Goal: Transaction & Acquisition: Purchase product/service

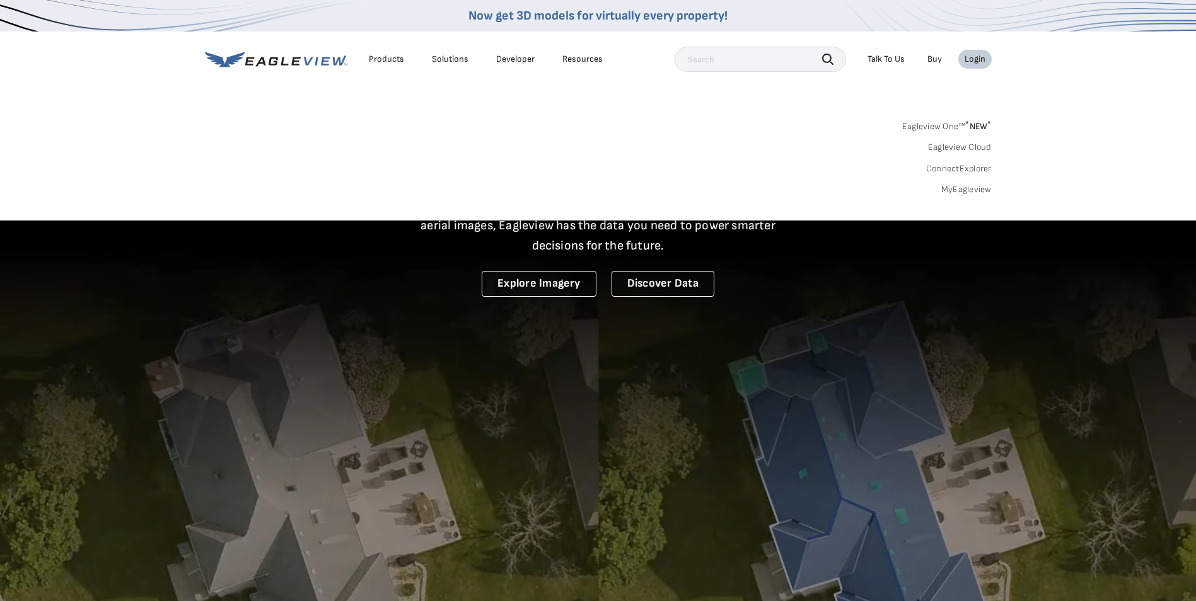
click at [975, 187] on link "MyEagleview" at bounding box center [966, 189] width 50 height 11
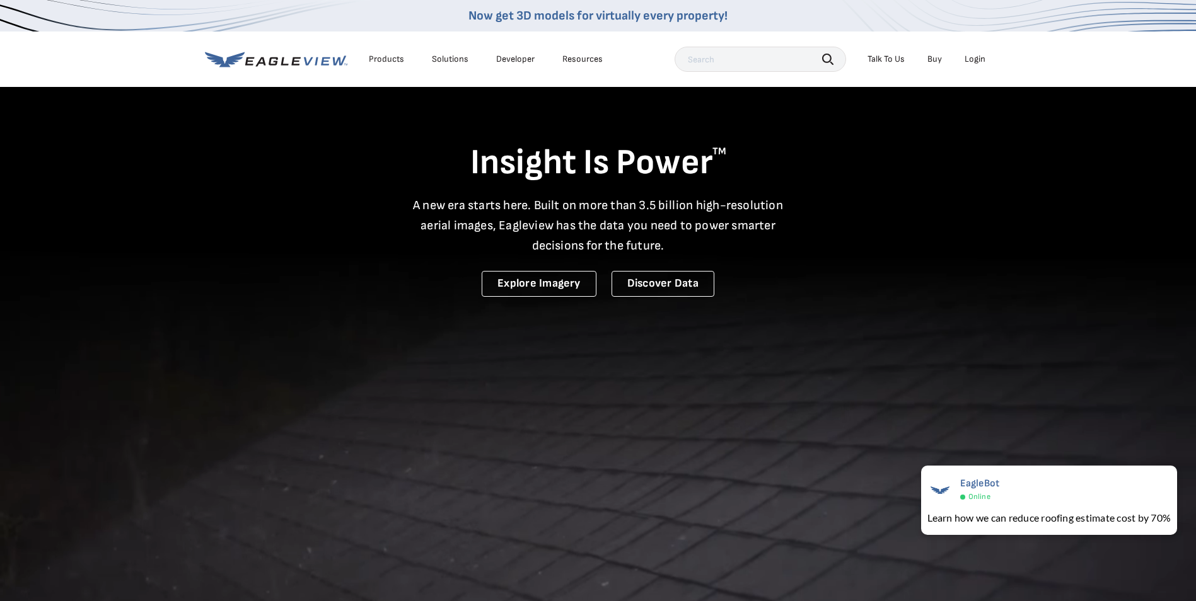
click at [759, 62] on input "text" at bounding box center [759, 59] width 171 height 25
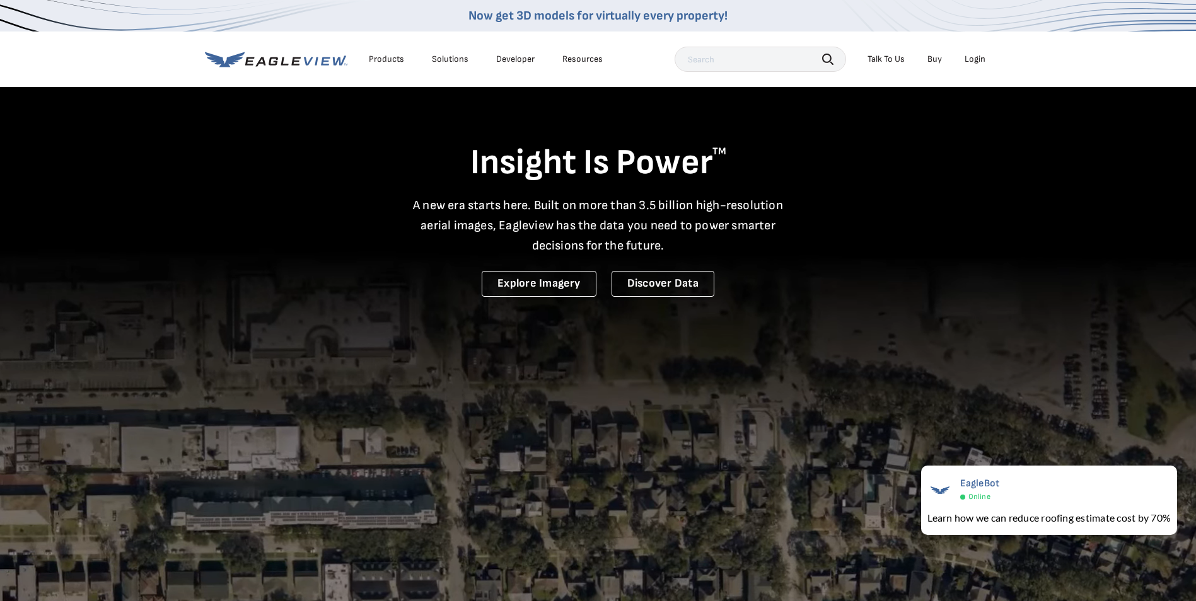
click at [967, 64] on div "Login" at bounding box center [974, 59] width 21 height 11
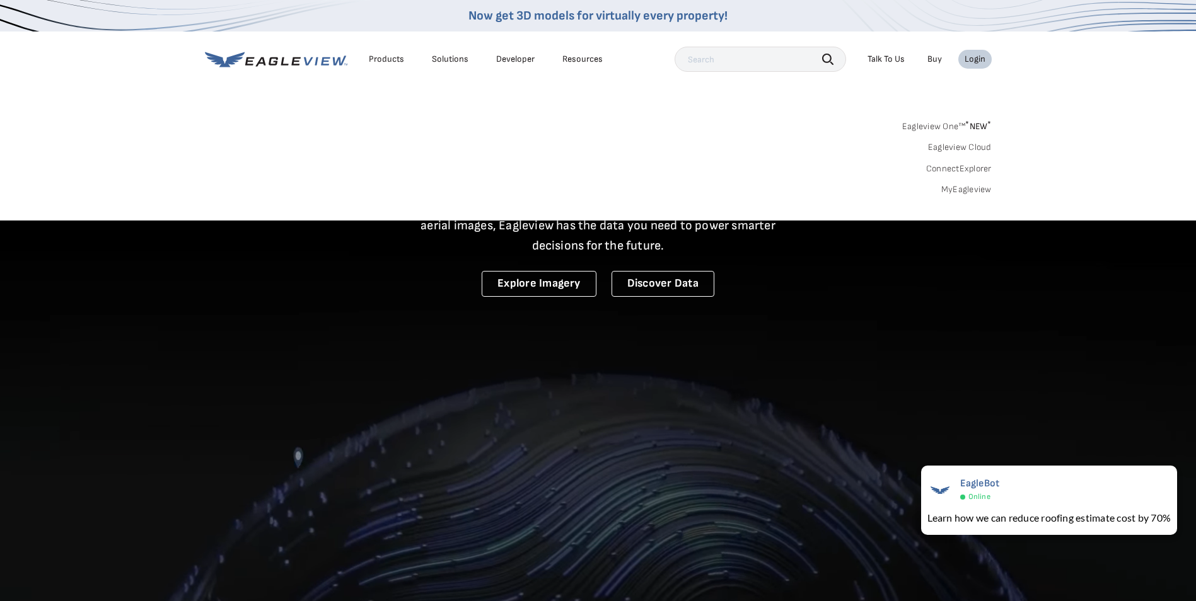
click at [965, 195] on link "MyEagleview" at bounding box center [966, 189] width 50 height 11
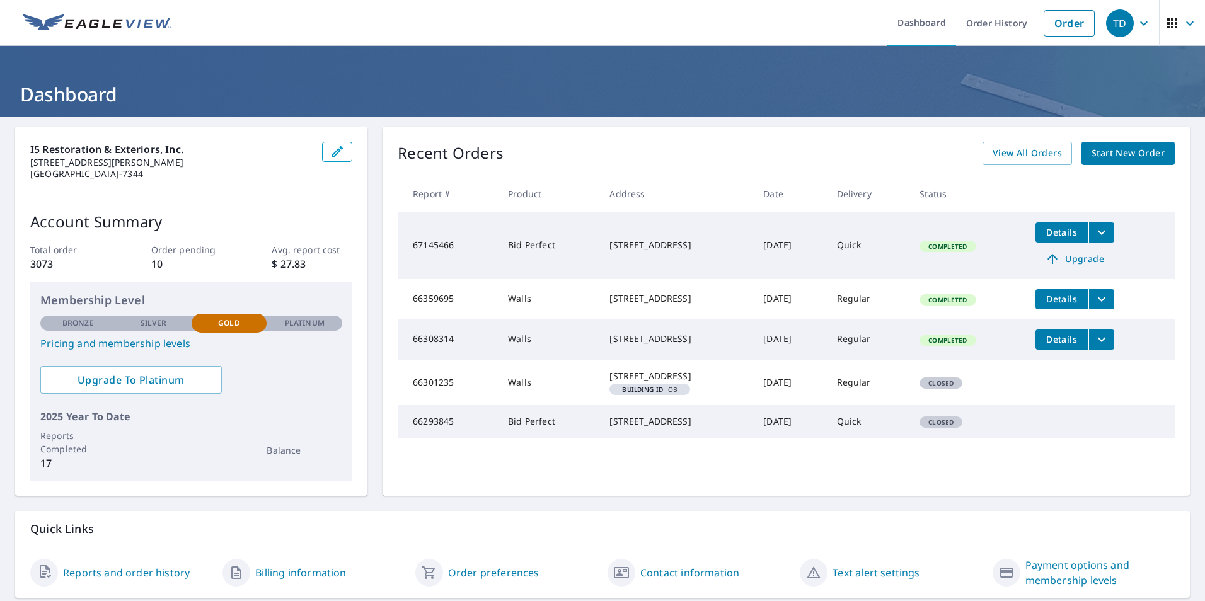
click at [1104, 234] on icon "filesDropdownBtn-67145466" at bounding box center [1101, 232] width 15 height 15
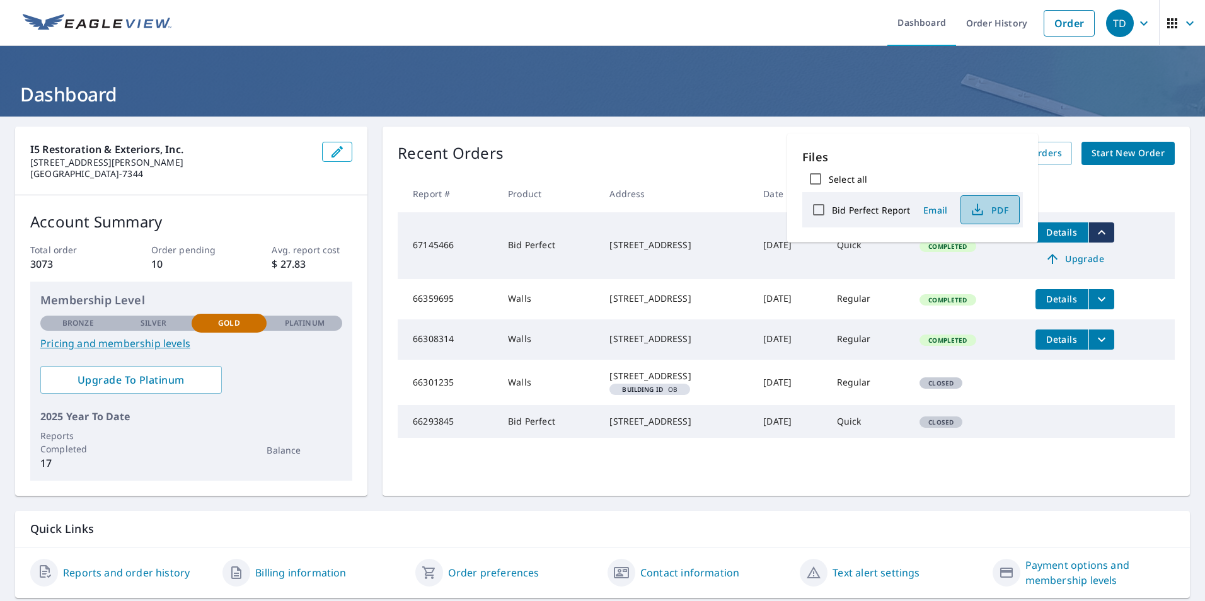
click at [978, 212] on icon "button" at bounding box center [977, 209] width 15 height 15
click at [693, 146] on div "Recent Orders View All Orders Start New Order" at bounding box center [786, 153] width 777 height 23
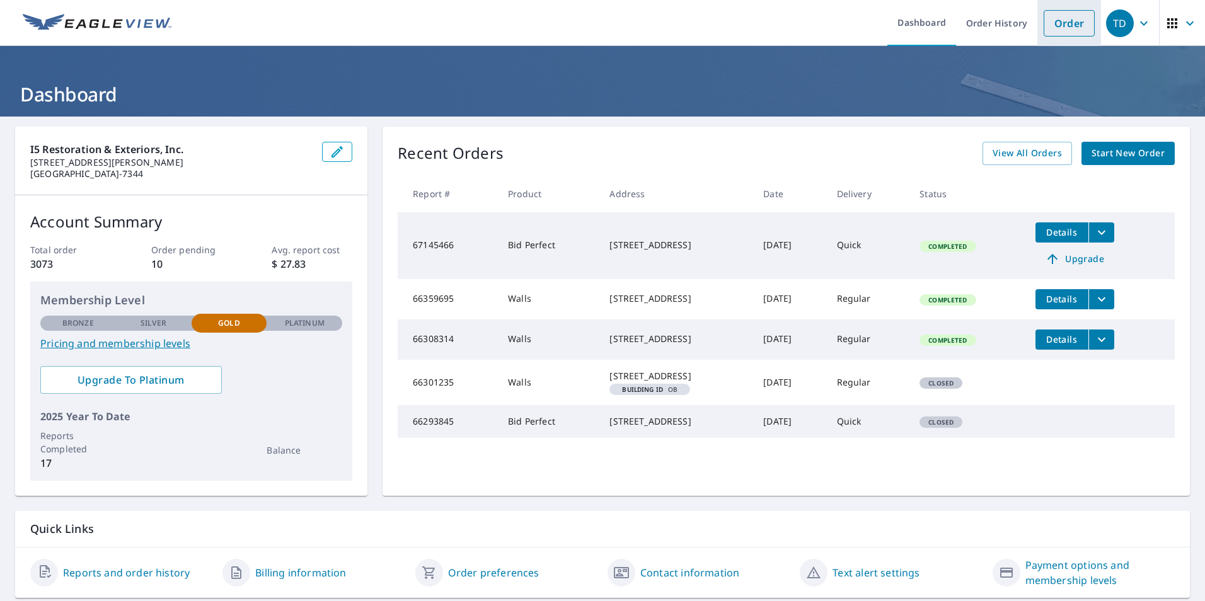
click at [1059, 26] on link "Order" at bounding box center [1069, 23] width 51 height 26
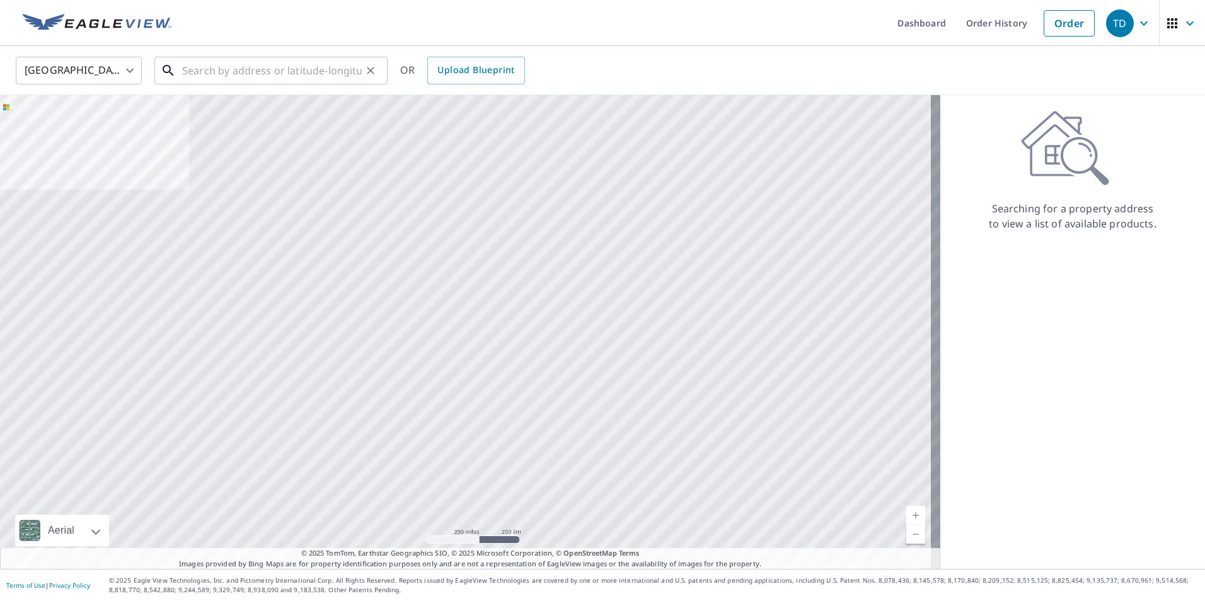
click at [260, 66] on input "text" at bounding box center [272, 70] width 180 height 35
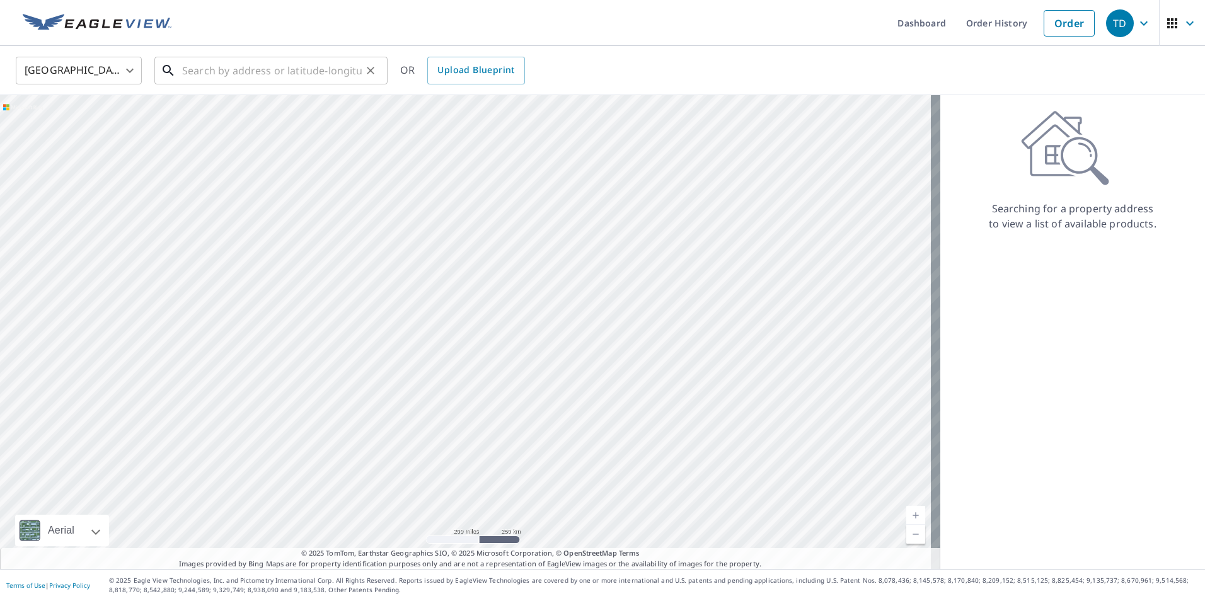
click at [330, 71] on input "text" at bounding box center [272, 70] width 180 height 35
click at [207, 79] on input "text" at bounding box center [272, 70] width 180 height 35
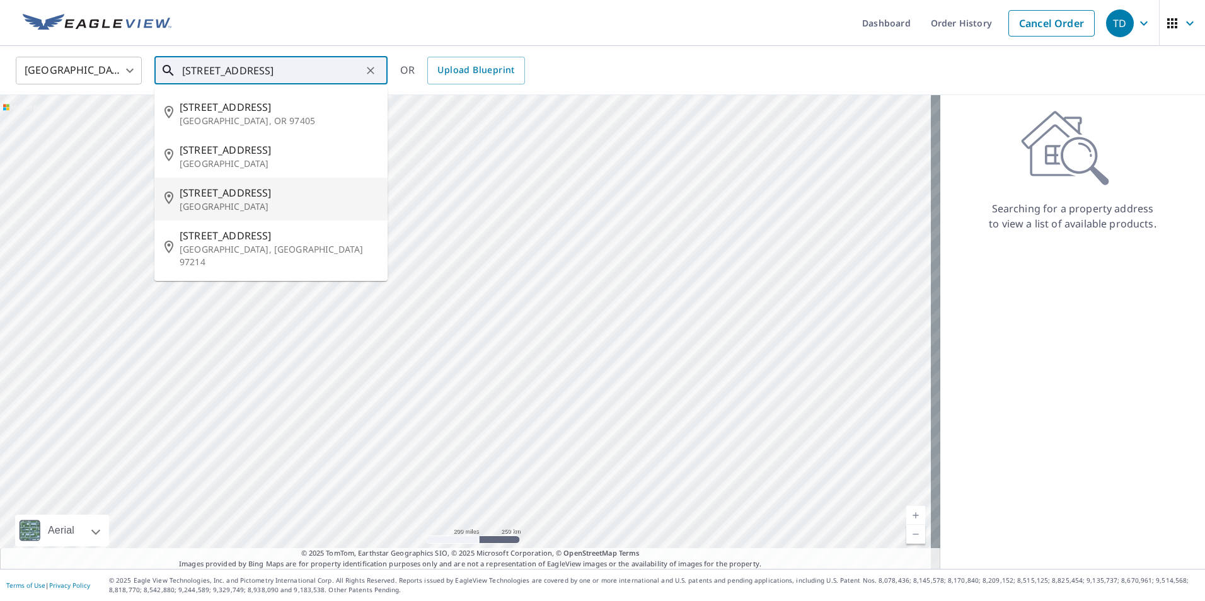
click at [212, 199] on span "4035 Oak St" at bounding box center [279, 192] width 198 height 15
type input "4035 Oak St Longview, WA 98632"
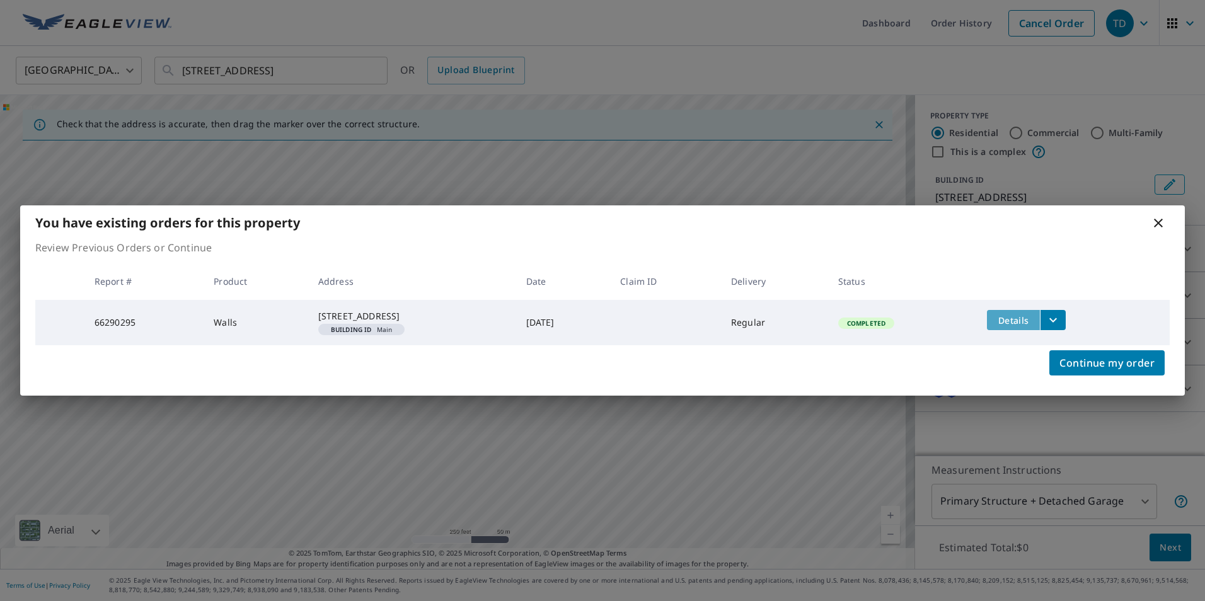
click at [1032, 314] on span "Details" at bounding box center [1014, 320] width 38 height 12
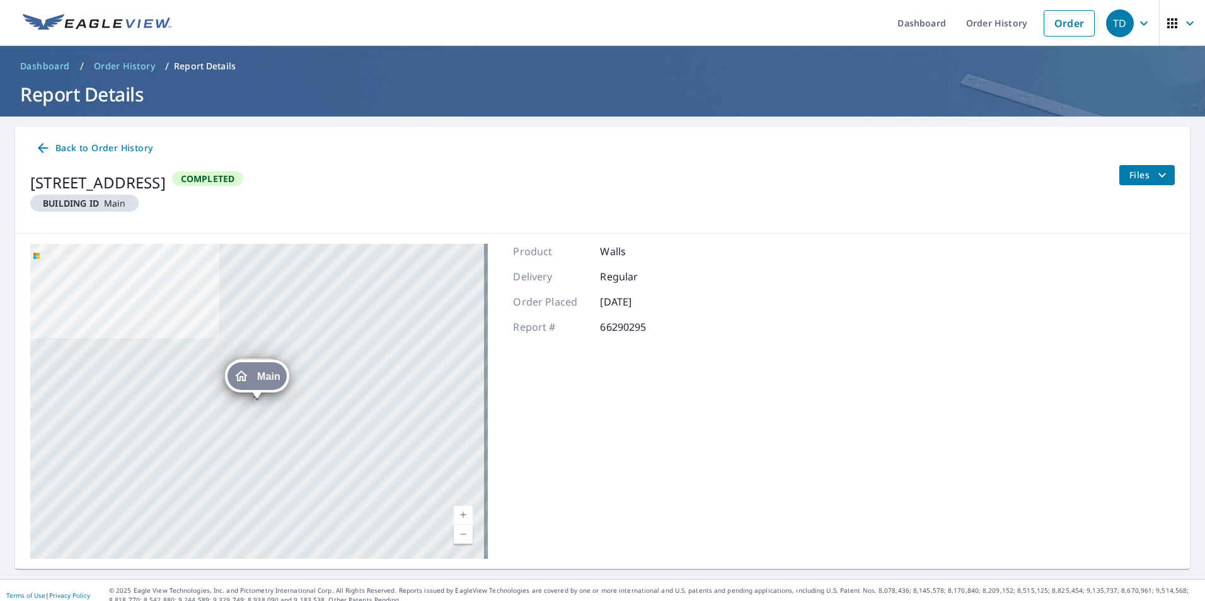
scroll to position [10, 0]
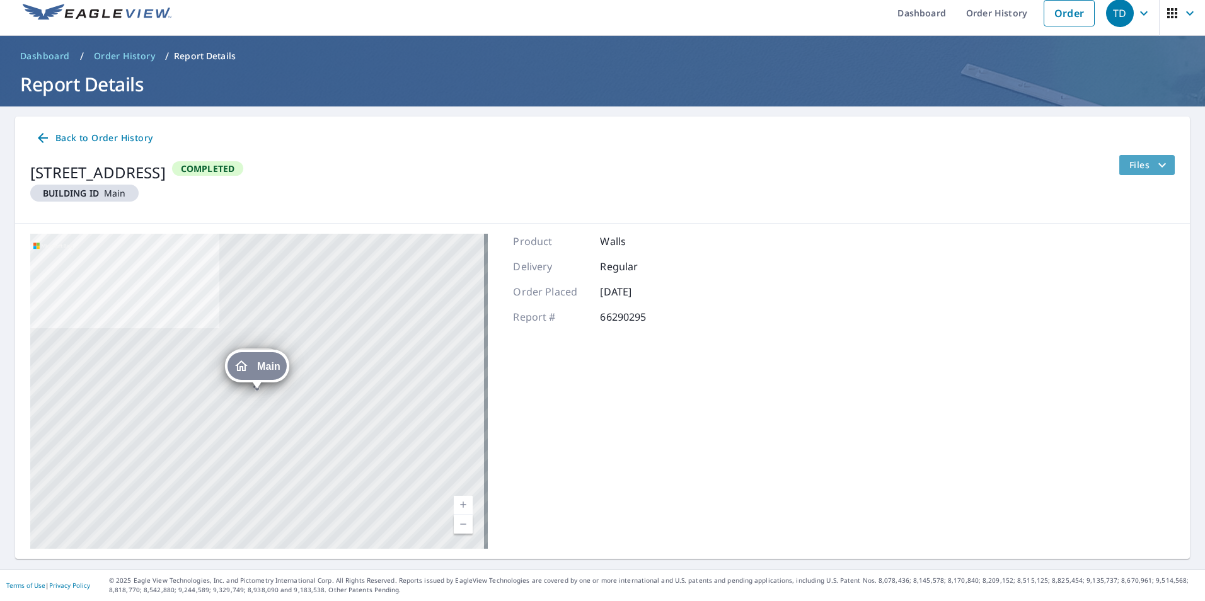
click at [1155, 168] on icon "filesDropdownBtn-66290295" at bounding box center [1162, 165] width 15 height 15
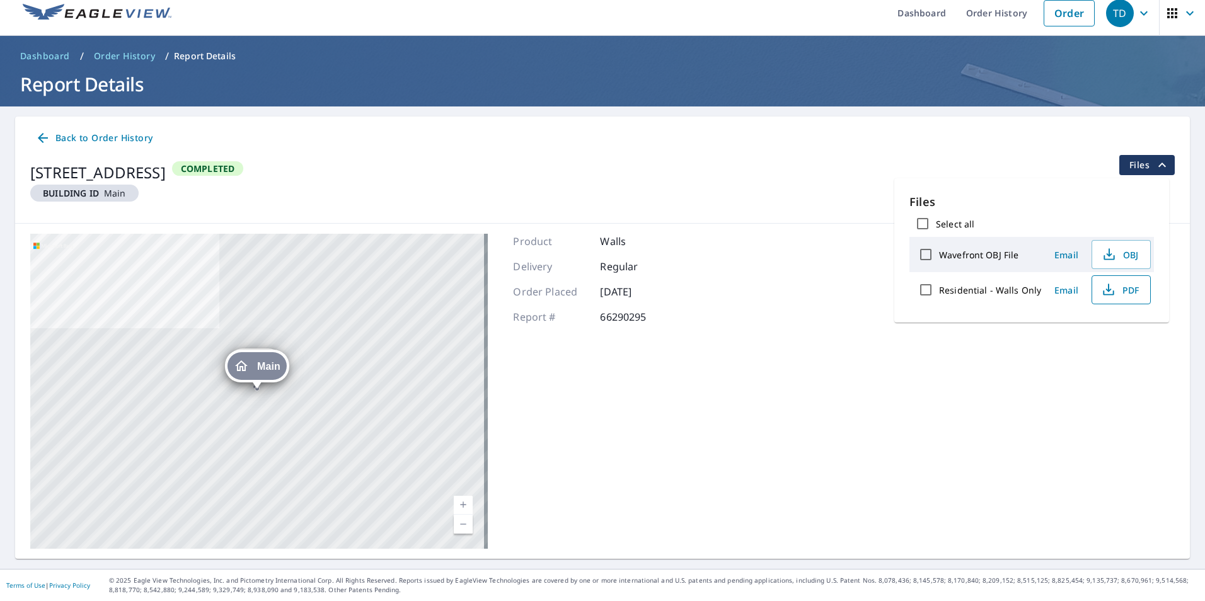
click at [1122, 291] on span "PDF" at bounding box center [1120, 289] width 40 height 15
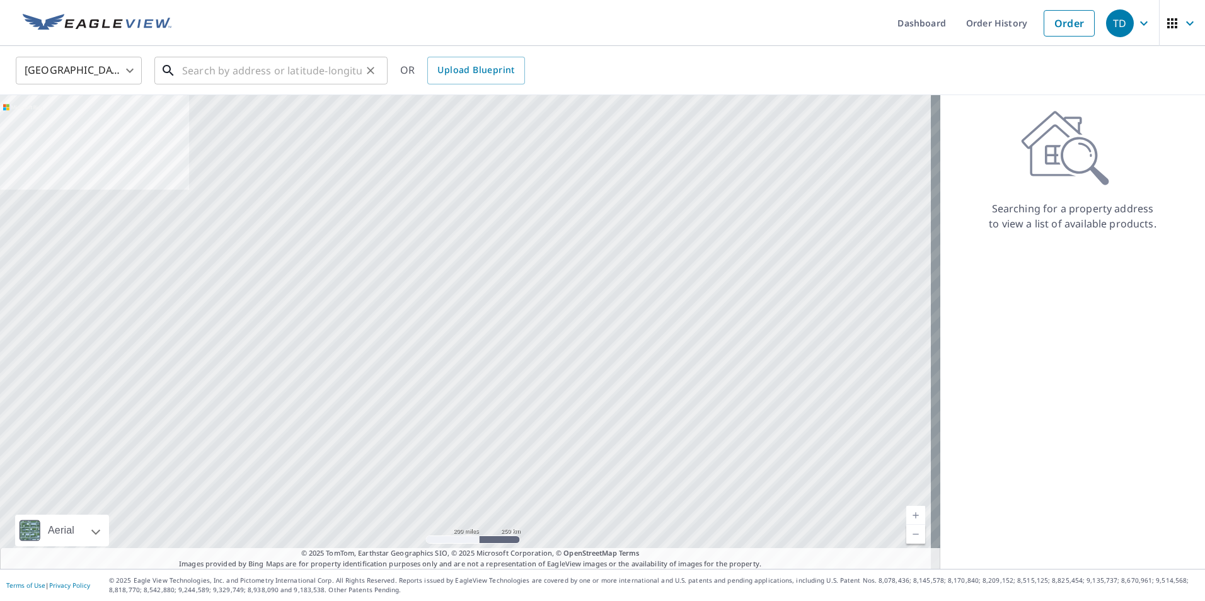
click at [270, 74] on input "text" at bounding box center [272, 70] width 180 height 35
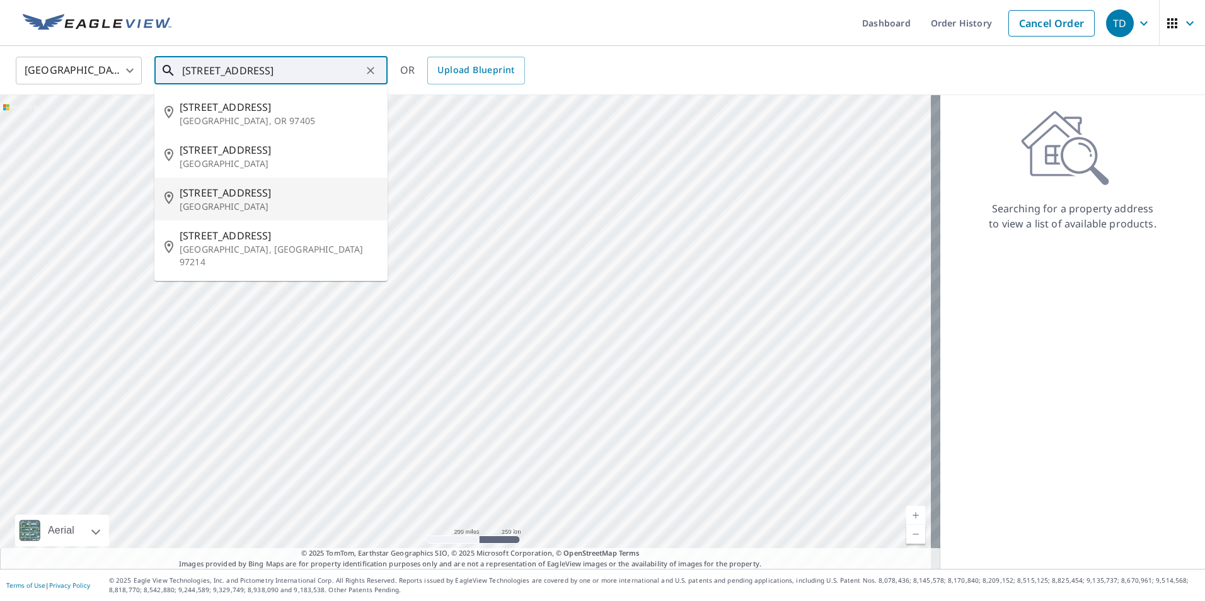
click at [255, 205] on p "Longview, WA 98632" at bounding box center [279, 206] width 198 height 13
type input "4035 Oak St Longview, WA 98632"
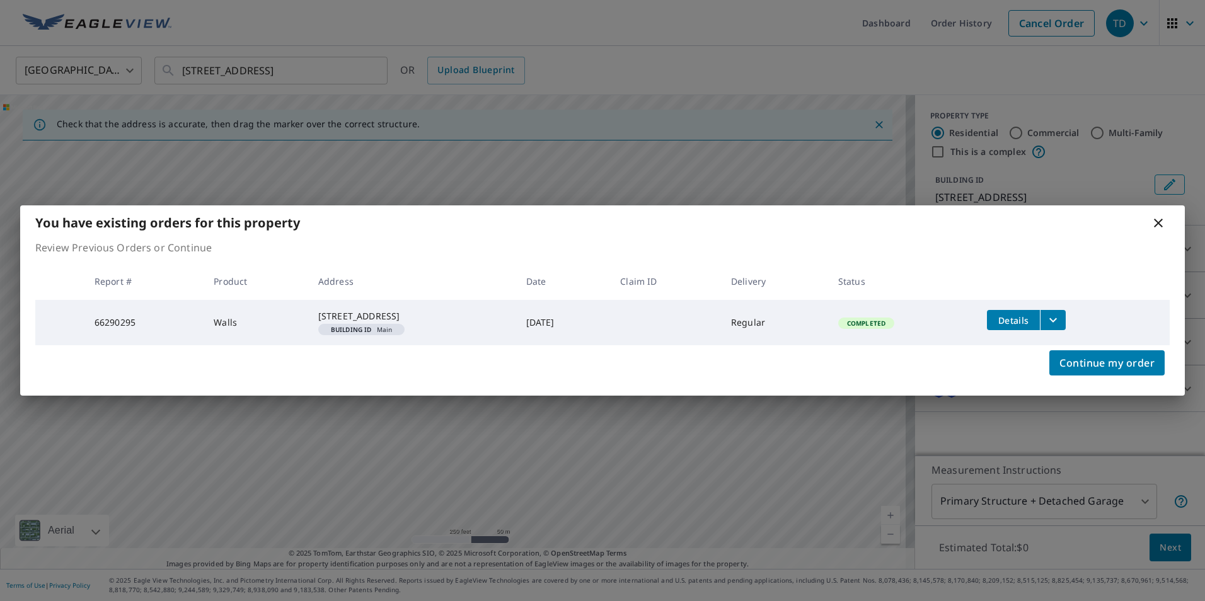
click at [1155, 220] on icon at bounding box center [1158, 223] width 9 height 9
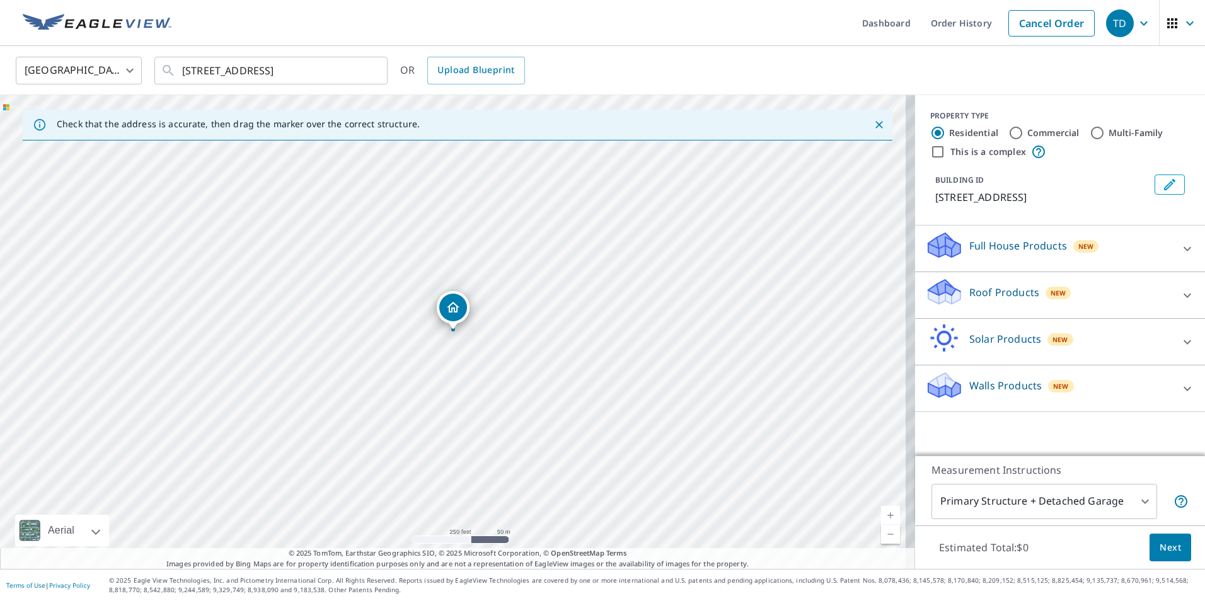
click at [1018, 301] on div "Roof Products New" at bounding box center [1048, 295] width 247 height 36
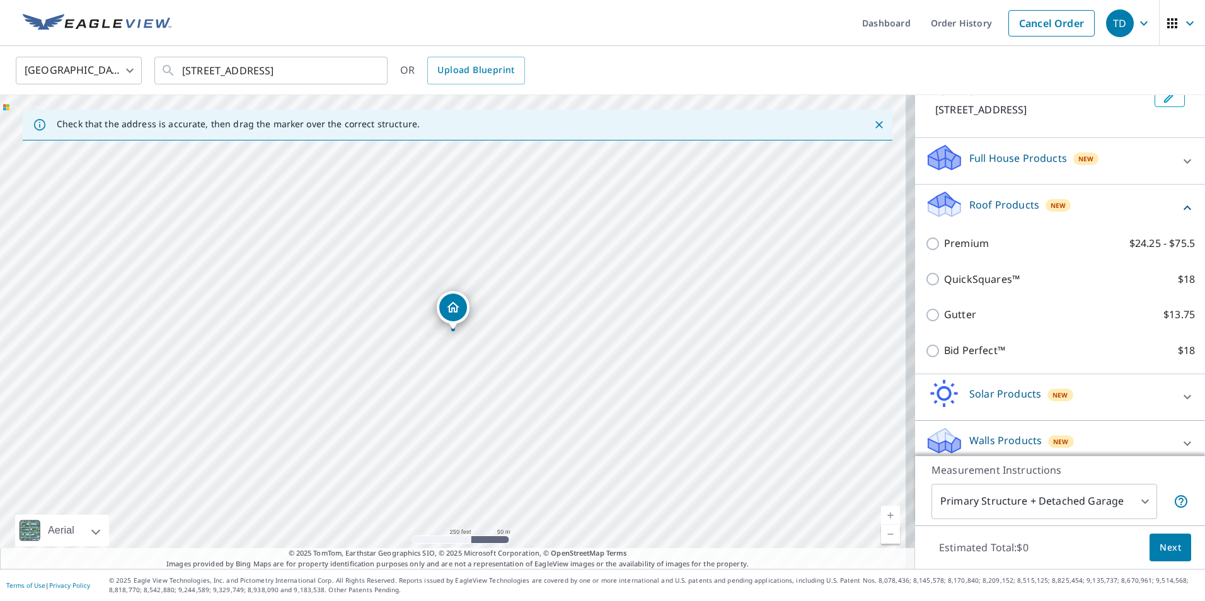
scroll to position [100, 0]
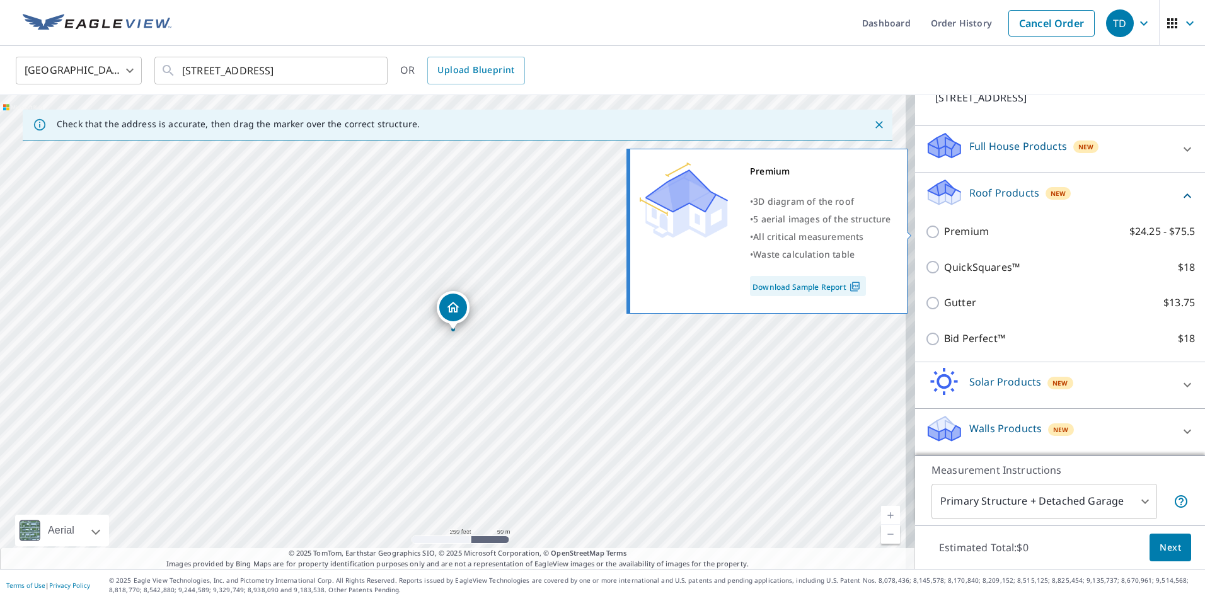
click at [927, 232] on input "Premium $24.25 - $75.5" at bounding box center [934, 231] width 19 height 15
checkbox input "true"
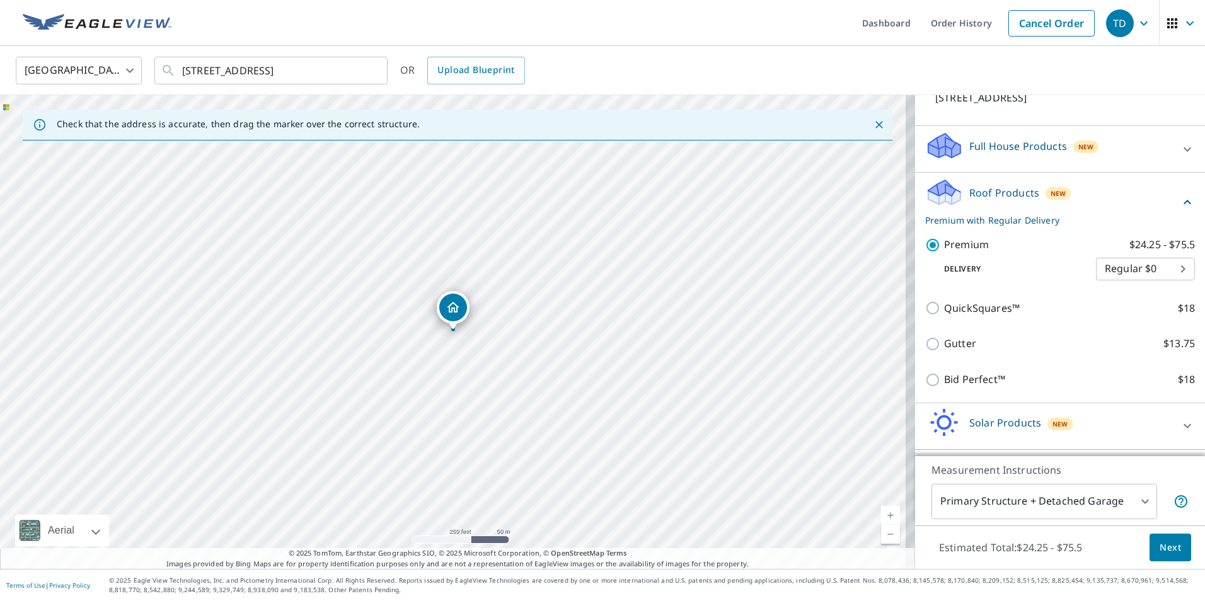
click at [1162, 265] on body "TD TD Dashboard Order History Cancel Order TD United States US ​ 4035 Oak St Lo…" at bounding box center [602, 300] width 1205 height 601
click at [1059, 251] on div at bounding box center [602, 300] width 1205 height 601
click at [1166, 551] on span "Next" at bounding box center [1170, 548] width 21 height 16
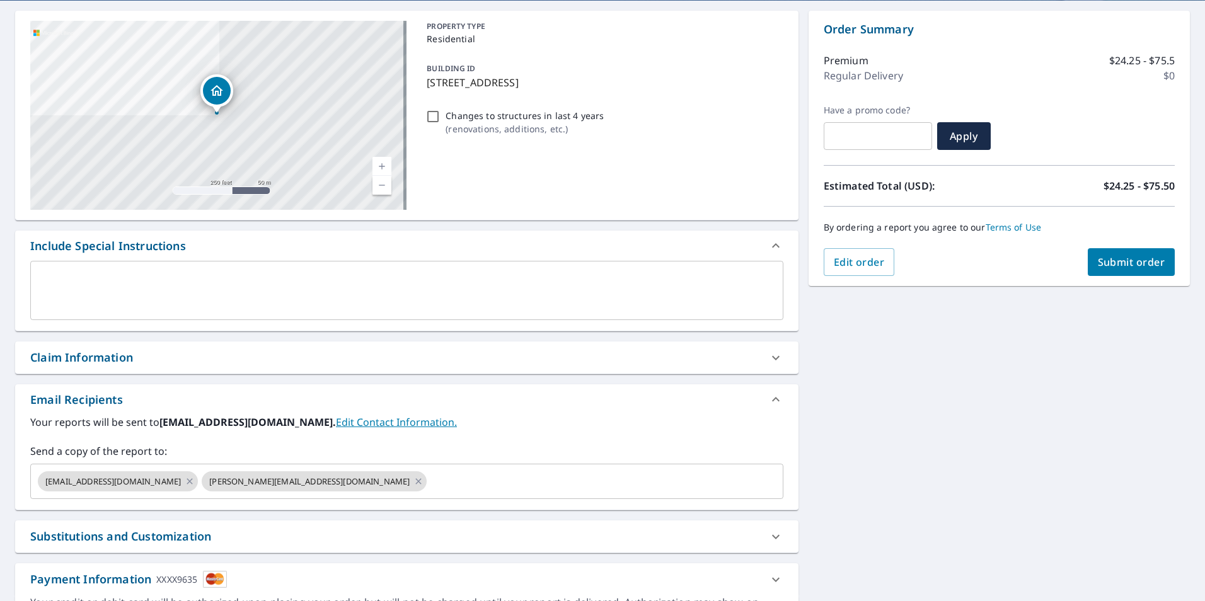
scroll to position [126, 0]
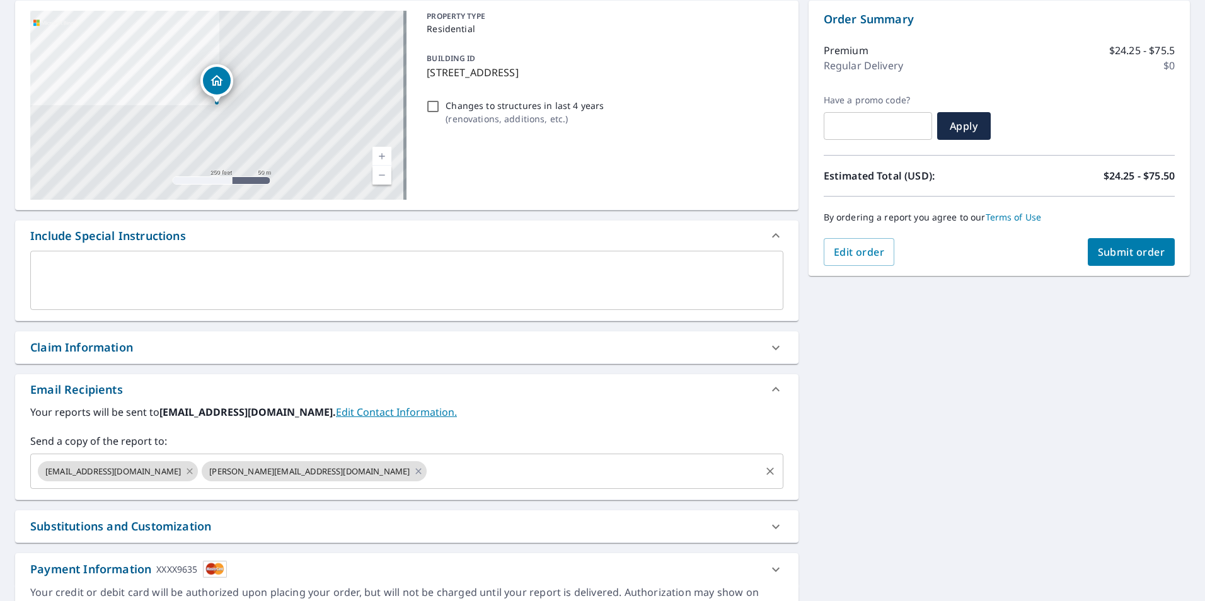
click at [185, 471] on icon at bounding box center [190, 471] width 10 height 14
click at [250, 470] on icon at bounding box center [255, 471] width 10 height 14
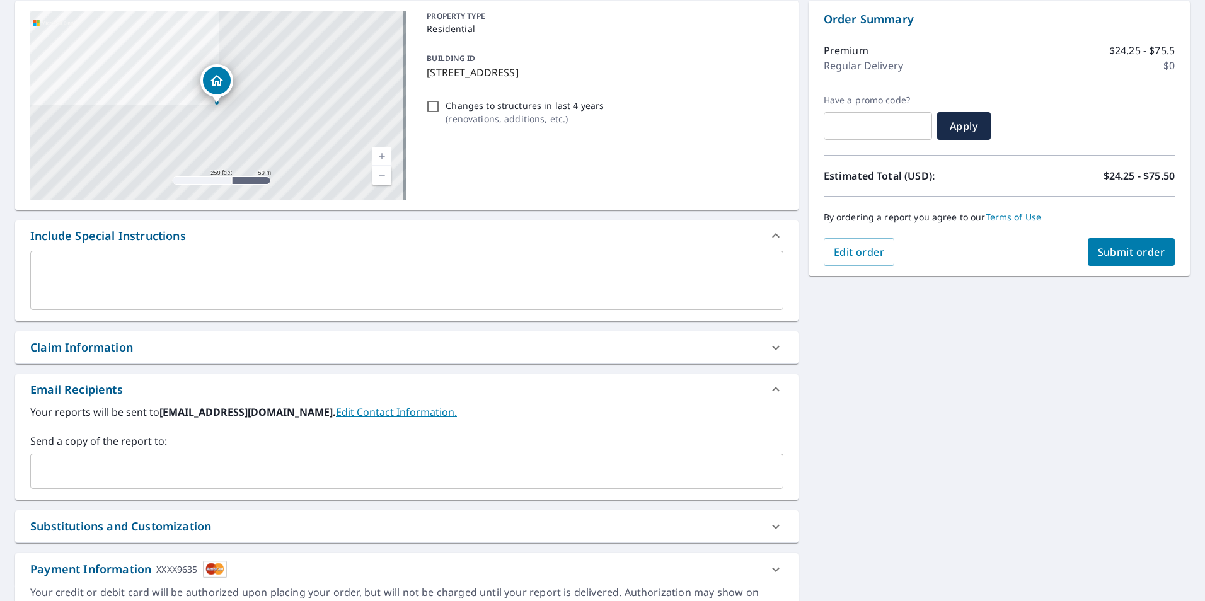
click at [139, 468] on input "text" at bounding box center [397, 471] width 723 height 24
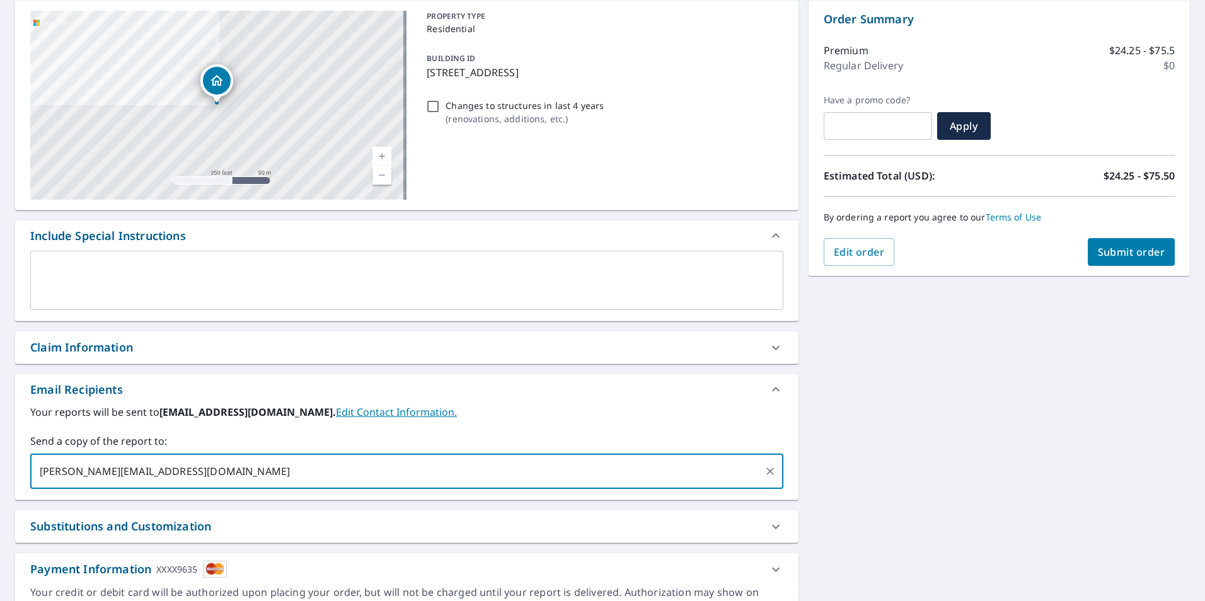
type input "chad@i5restoration.com"
type input "ashley@i5roofing.com"
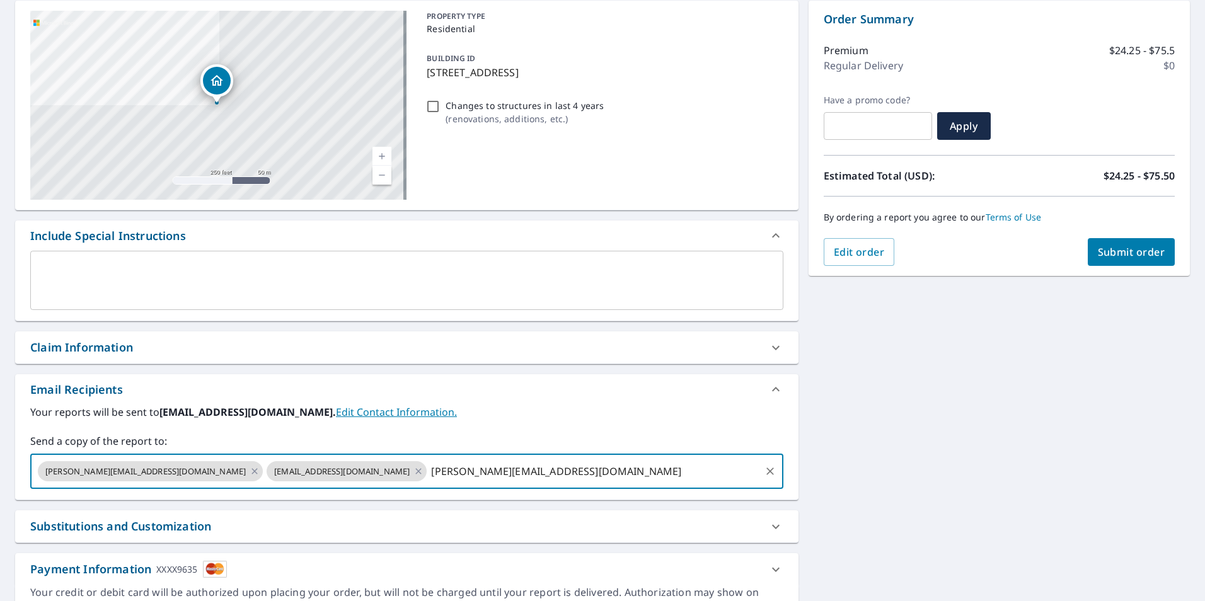
type input "chad@i5roofing.com"
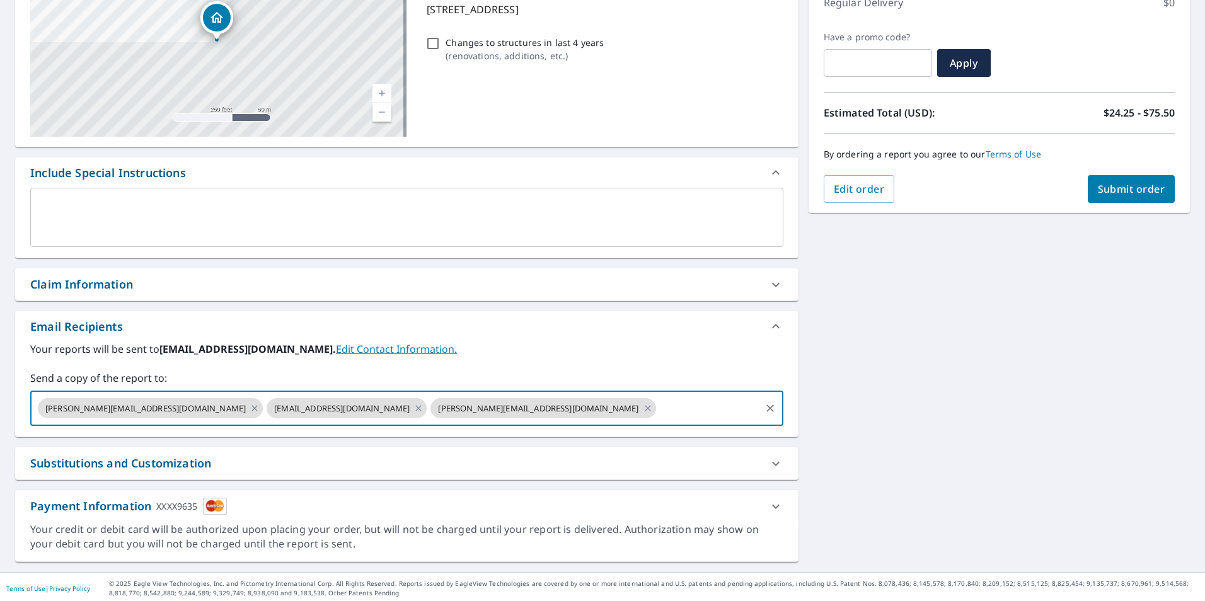
scroll to position [192, 0]
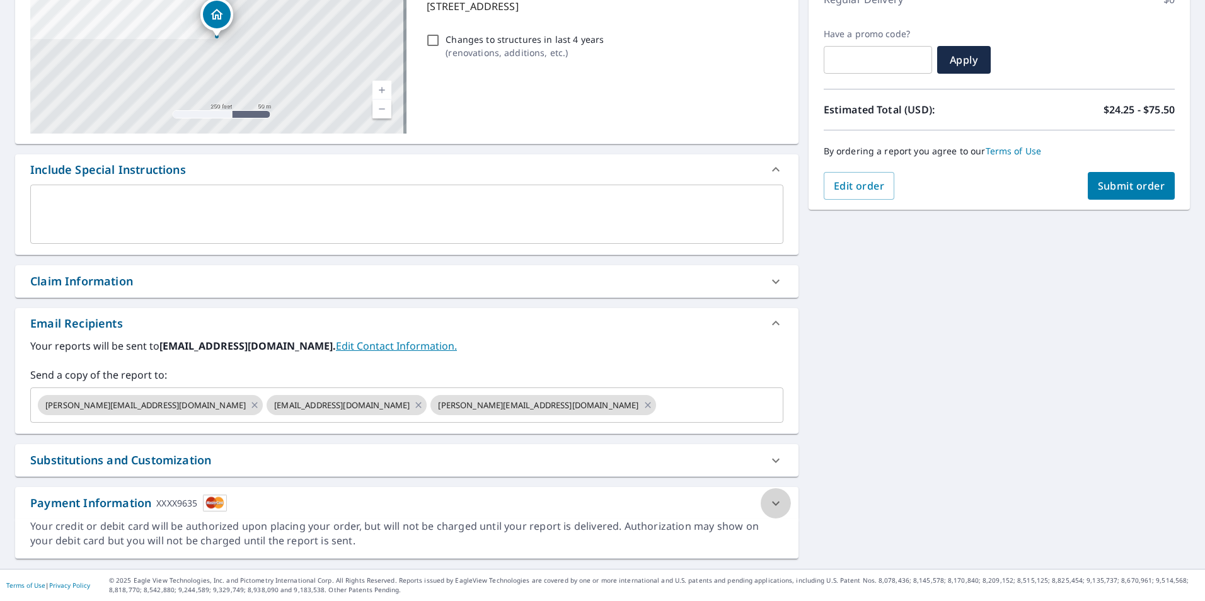
click at [768, 503] on icon at bounding box center [775, 503] width 15 height 15
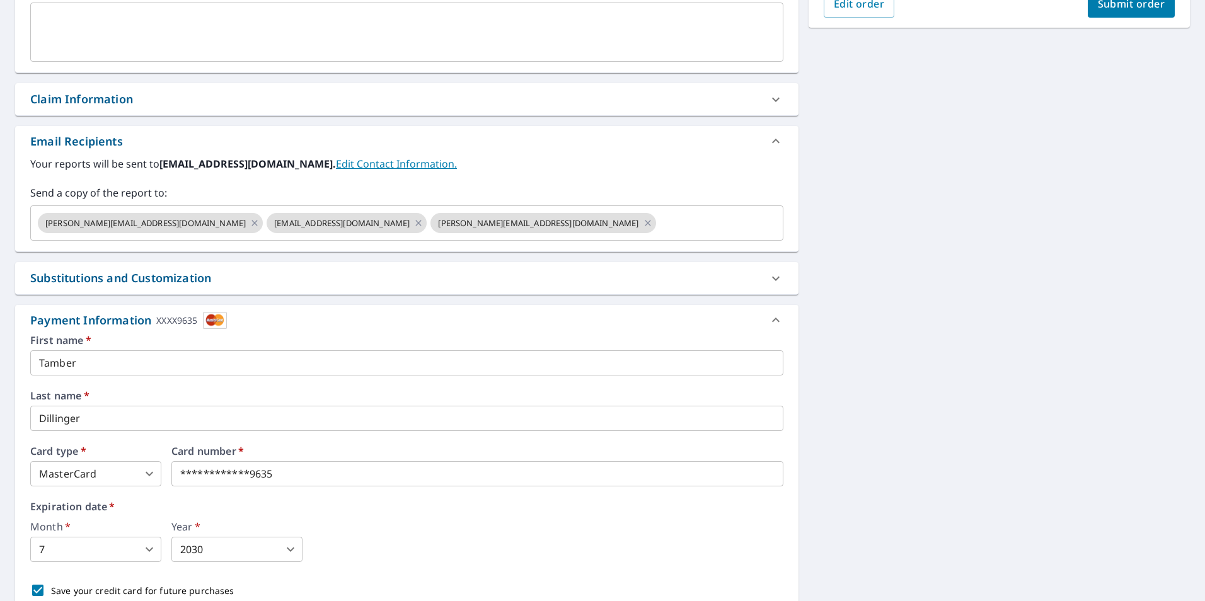
scroll to position [444, 0]
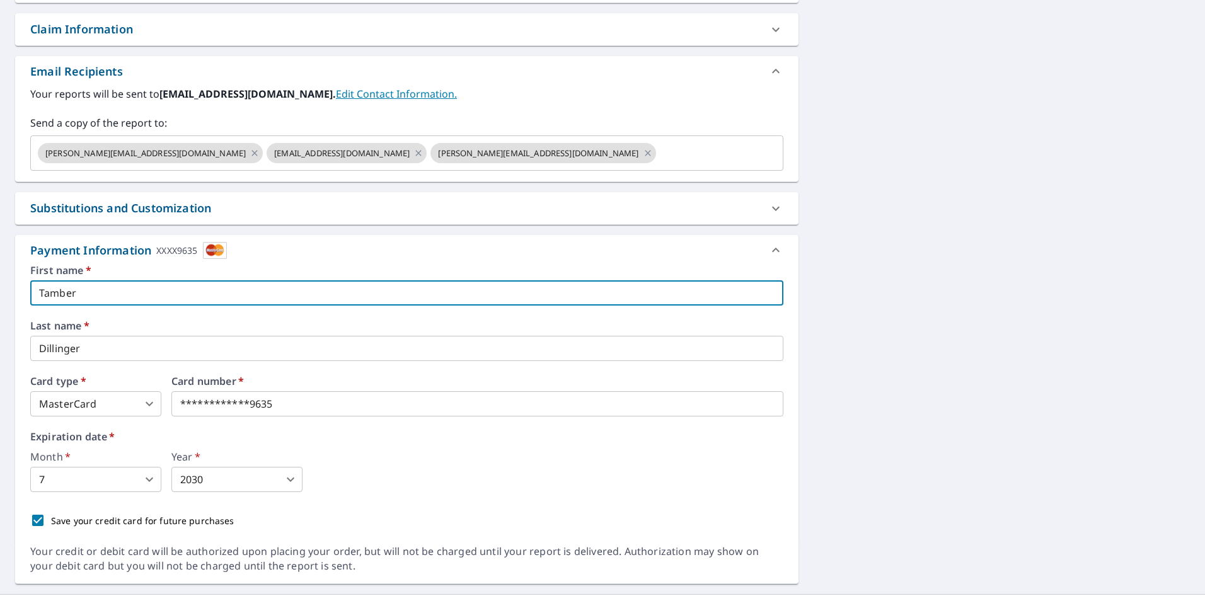
drag, startPoint x: 113, startPoint y: 292, endPoint x: 0, endPoint y: 287, distance: 113.5
click at [0, 287] on html "TD TD Dashboard Order History Cancel Order TD Dashboard / Finalize Order Finali…" at bounding box center [602, 300] width 1205 height 601
type input "Chad"
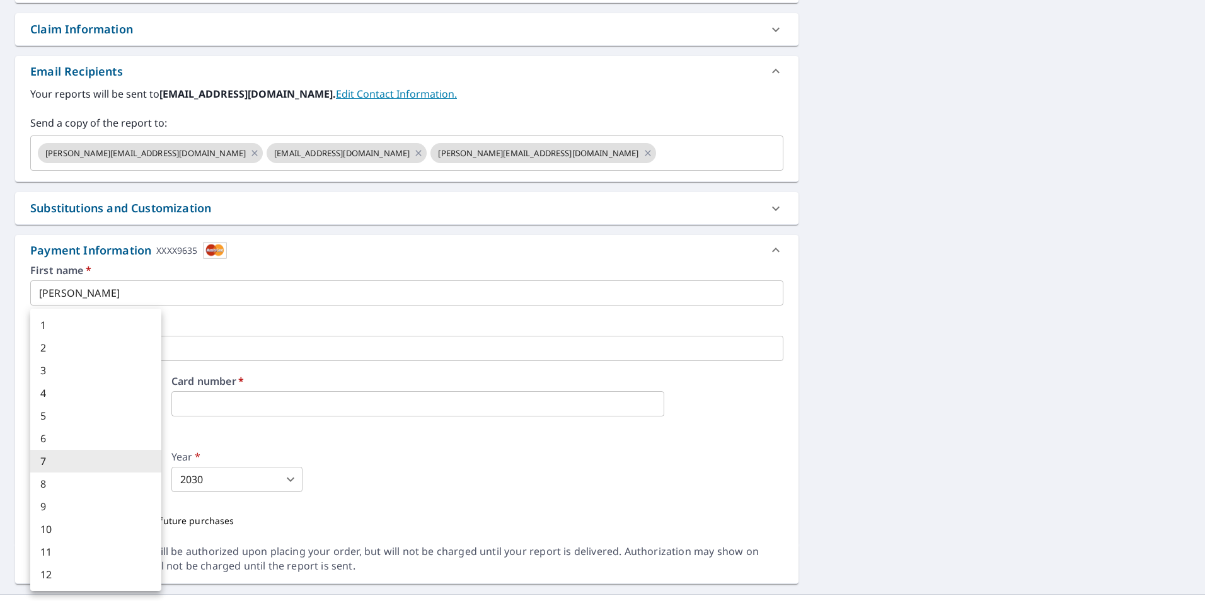
click at [153, 485] on body "TD TD Dashboard Order History Cancel Order TD Dashboard / Finalize Order Finali…" at bounding box center [602, 300] width 1205 height 601
click at [117, 325] on li "1" at bounding box center [95, 325] width 131 height 23
type input "1"
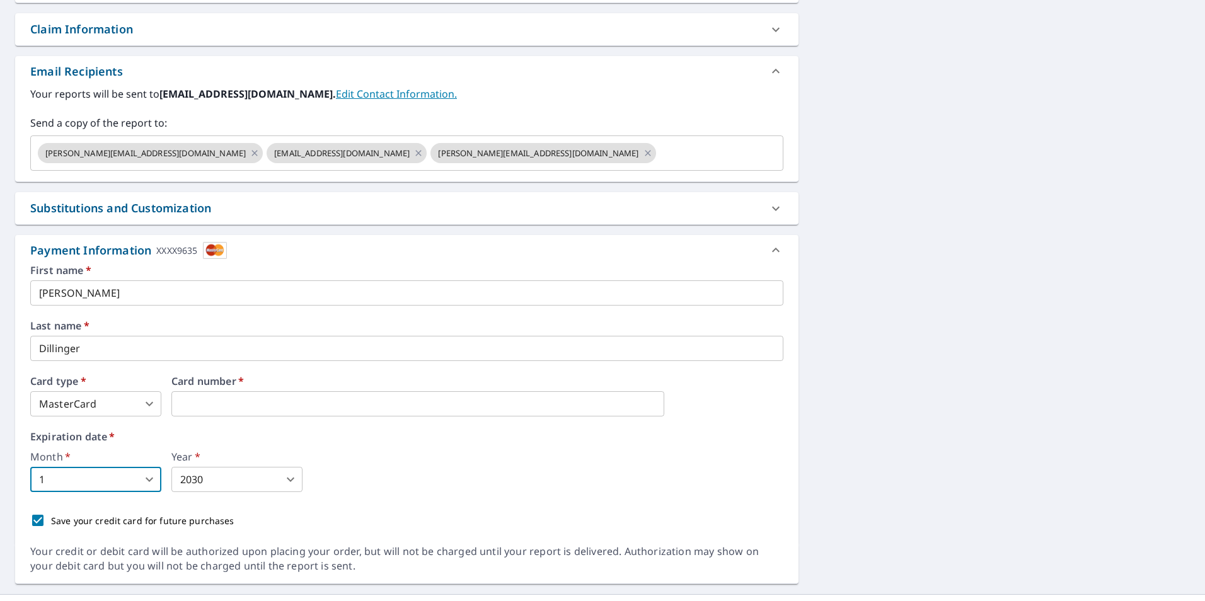
click at [228, 482] on body "TD TD Dashboard Order History Cancel Order TD Dashboard / Finalize Order Finali…" at bounding box center [602, 300] width 1205 height 601
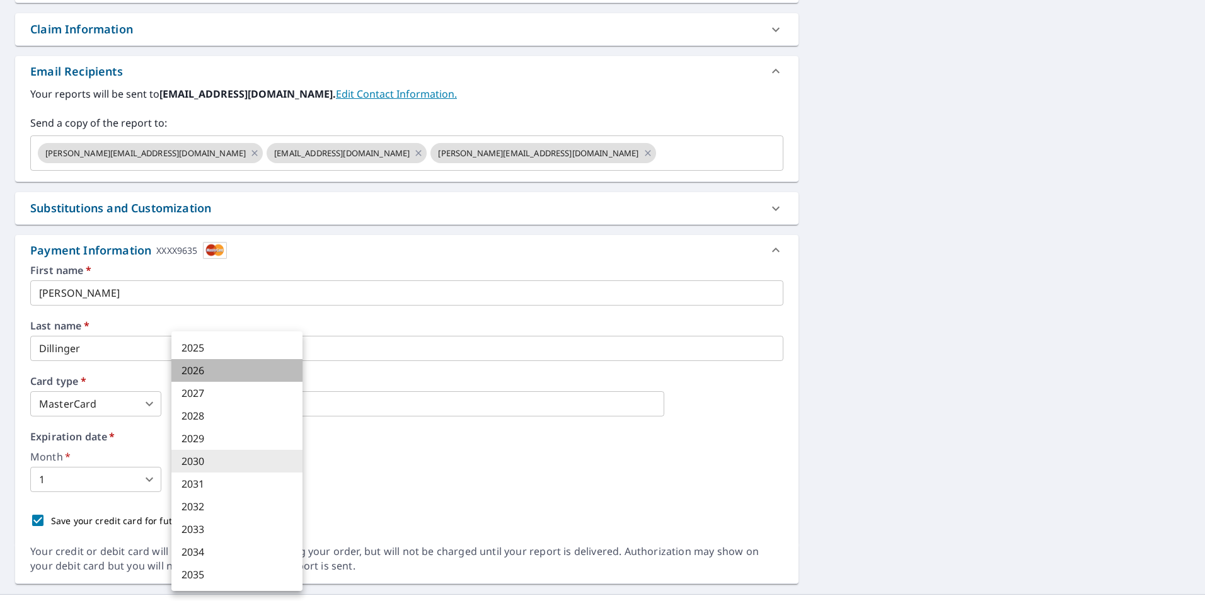
click at [217, 366] on li "2026" at bounding box center [236, 370] width 131 height 23
type input "2026"
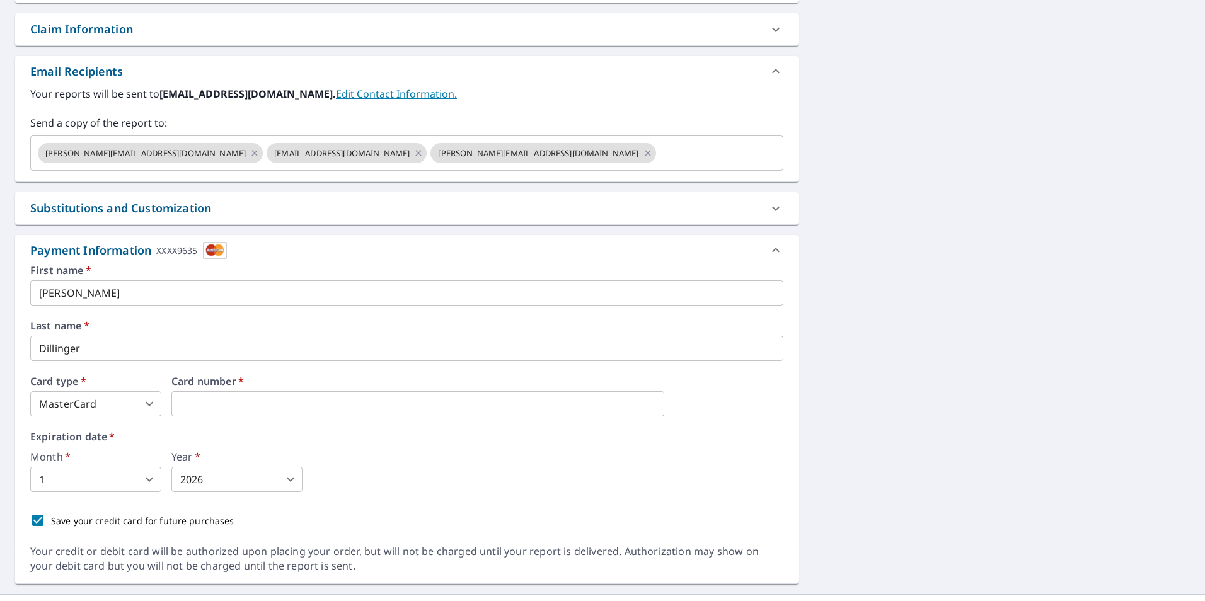
click at [433, 497] on div "First name   * Chad ​ Last name   * Dillinger ​ Card type   * MasterCard 3 ​ Ca…" at bounding box center [406, 399] width 753 height 268
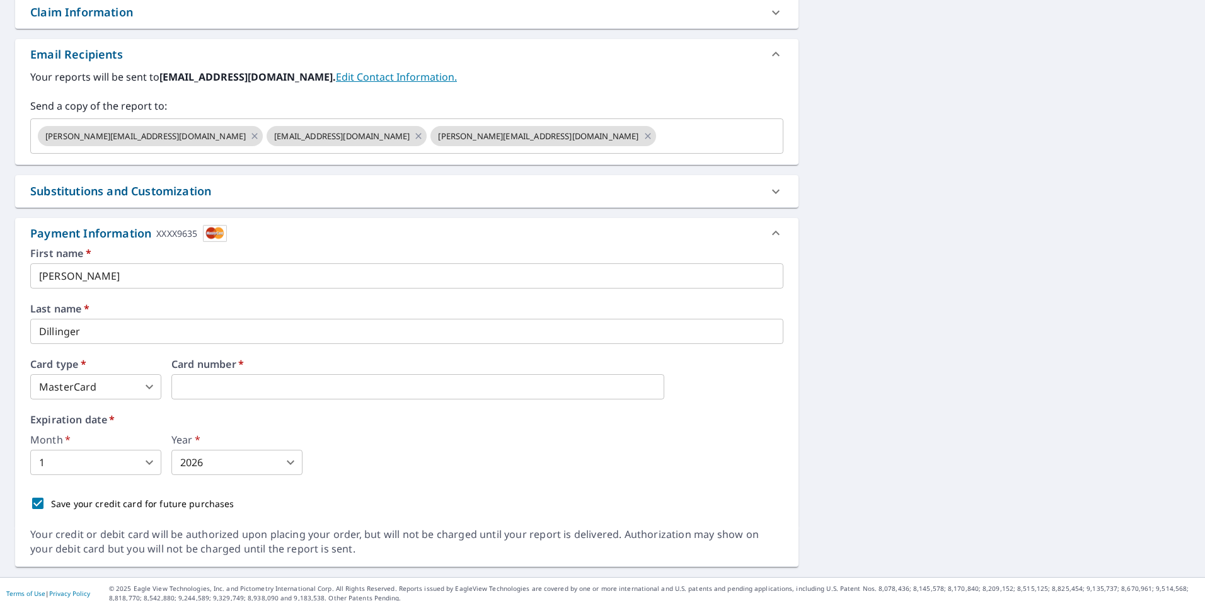
scroll to position [470, 0]
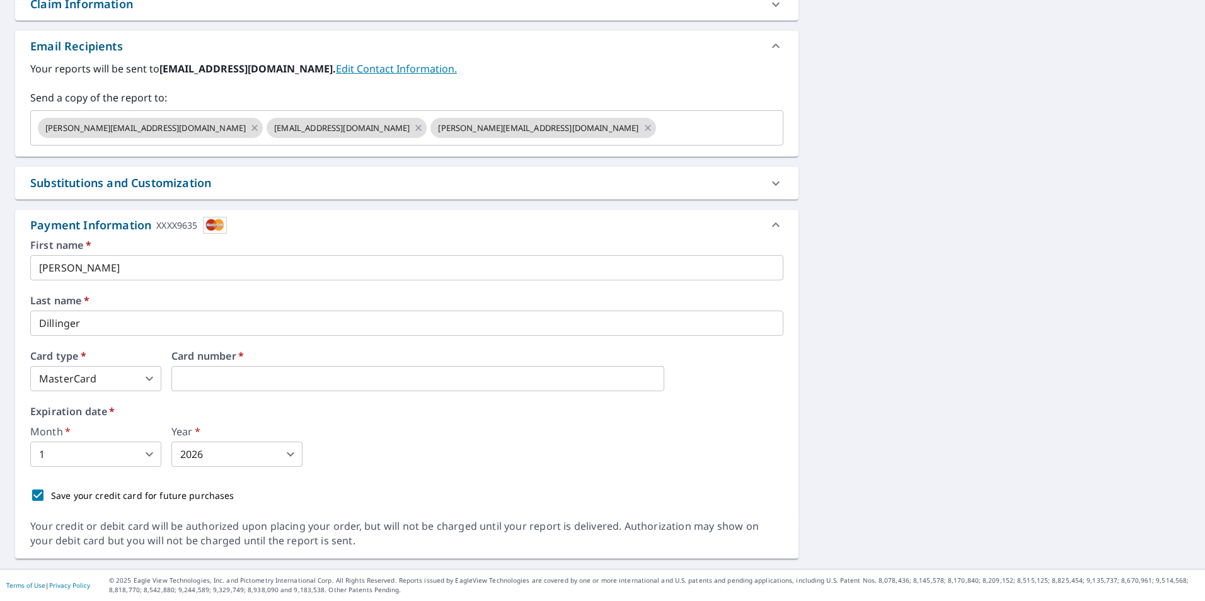
click at [997, 404] on div "4035 Oak St Longview, WA 98632 Aerial Road A standard road map Aerial A detaile…" at bounding box center [602, 108] width 1205 height 922
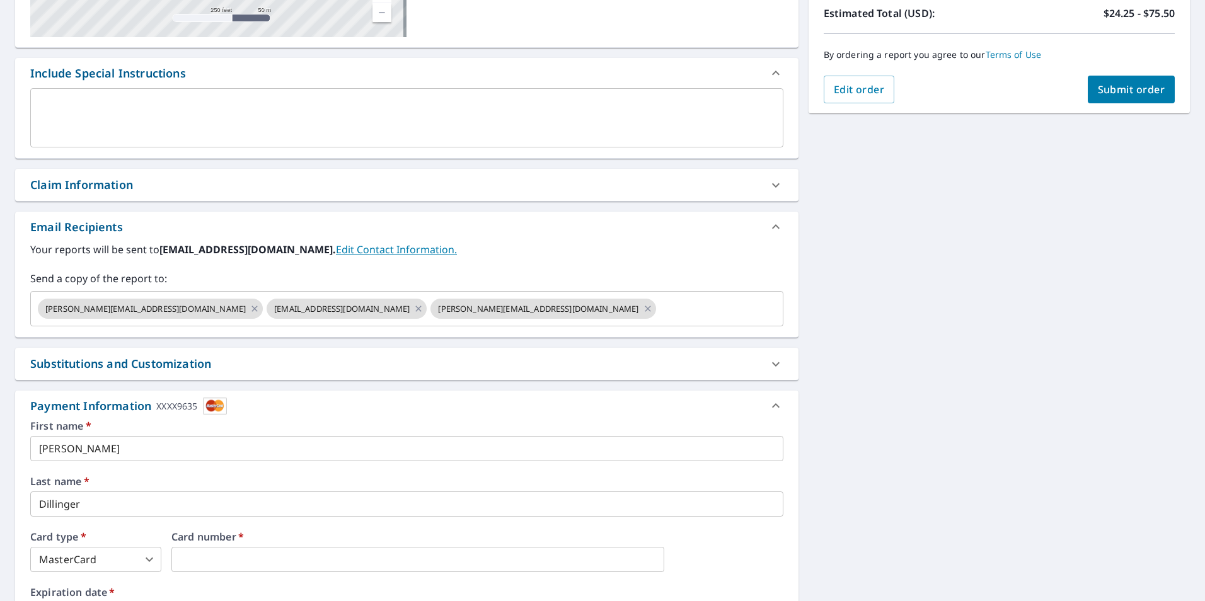
scroll to position [280, 0]
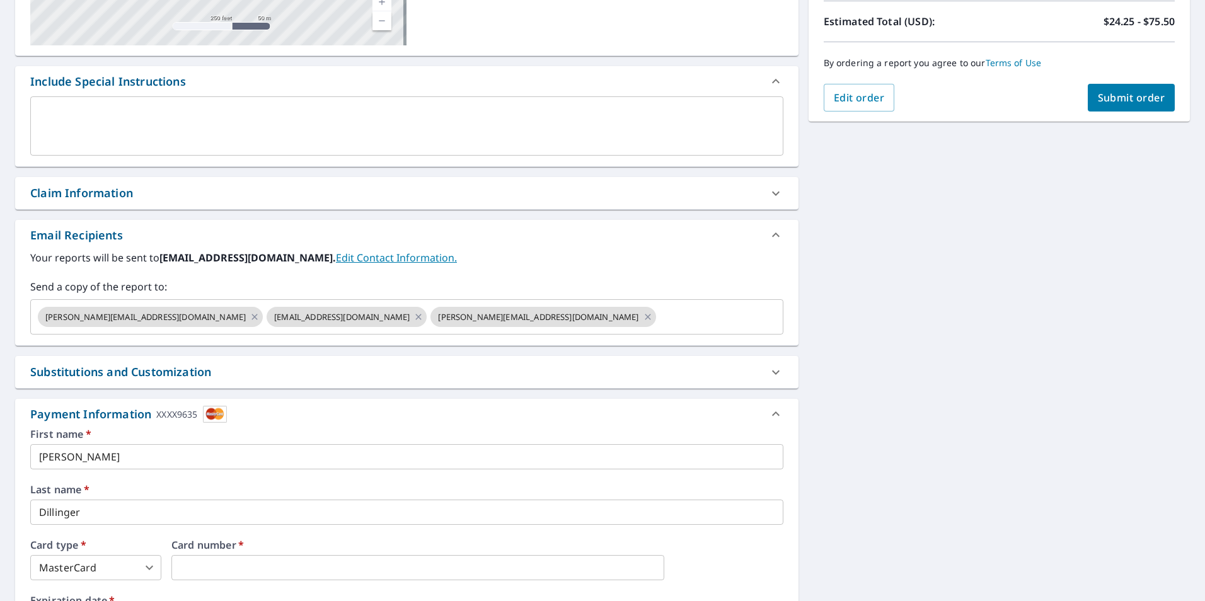
click at [1107, 106] on button "Submit order" at bounding box center [1132, 98] width 88 height 28
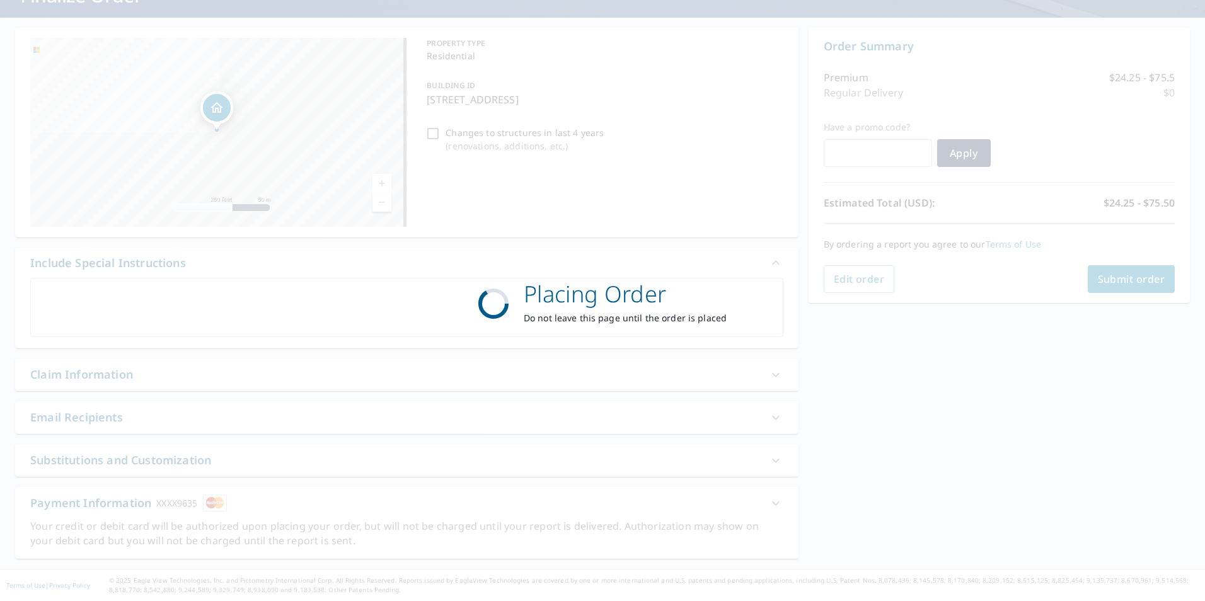
scroll to position [99, 0]
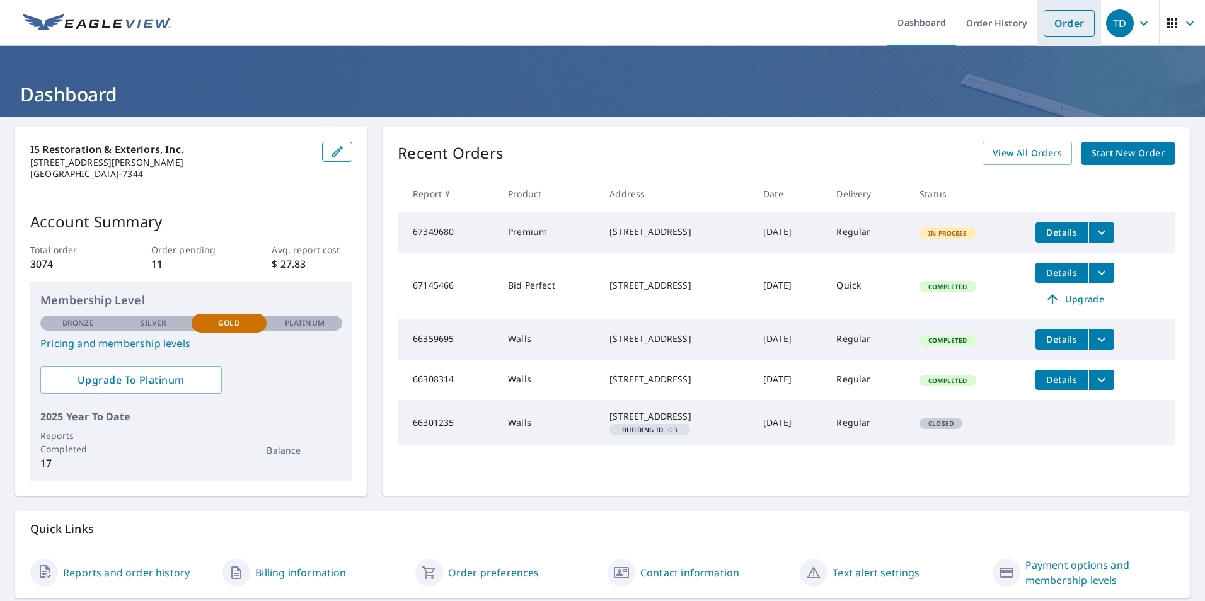
click at [1065, 27] on link "Order" at bounding box center [1069, 23] width 51 height 26
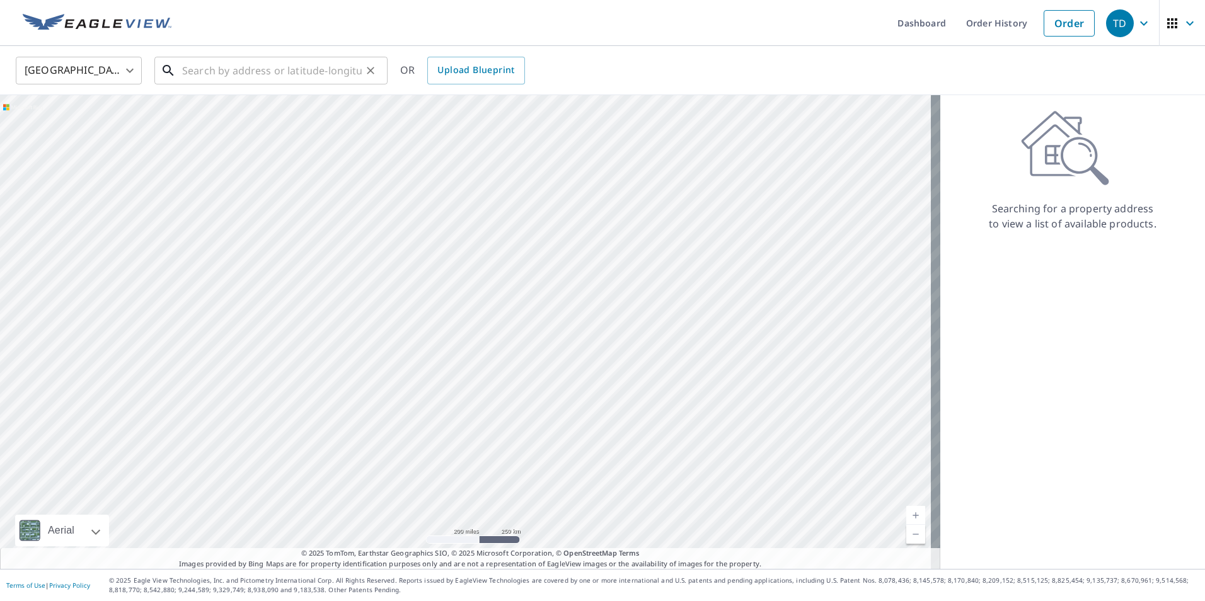
click at [311, 64] on input "text" at bounding box center [272, 70] width 180 height 35
click at [265, 72] on input "text" at bounding box center [272, 70] width 180 height 35
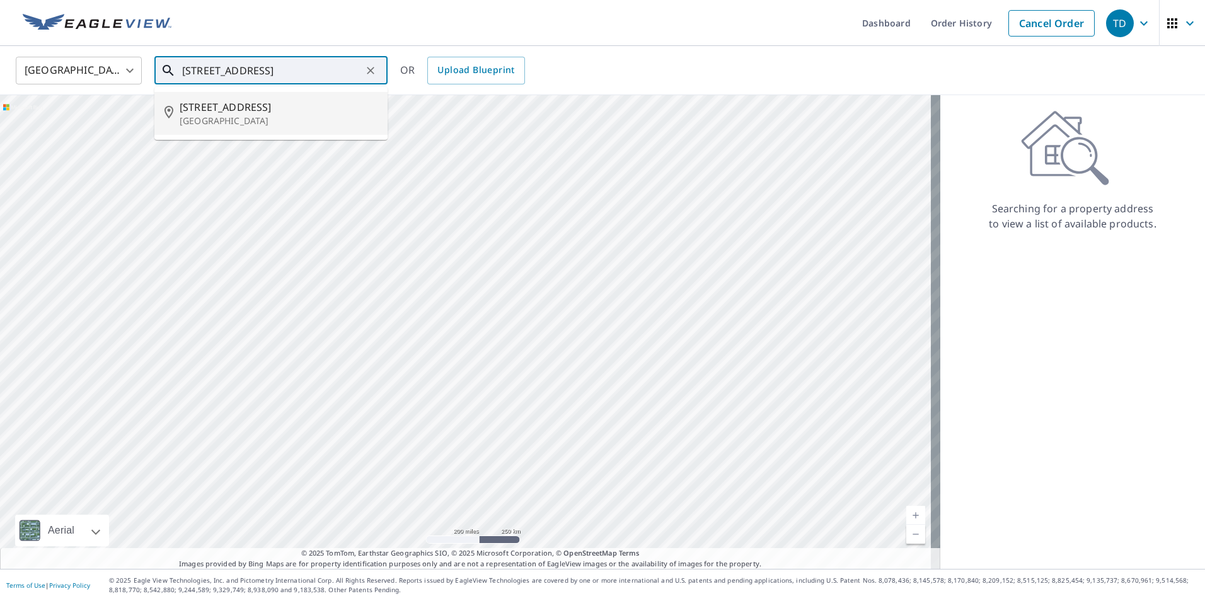
click at [278, 115] on p "Vancouver, WA 98686" at bounding box center [279, 121] width 198 height 13
type input "5402 Ne 101st Cir Vancouver, WA 98686"
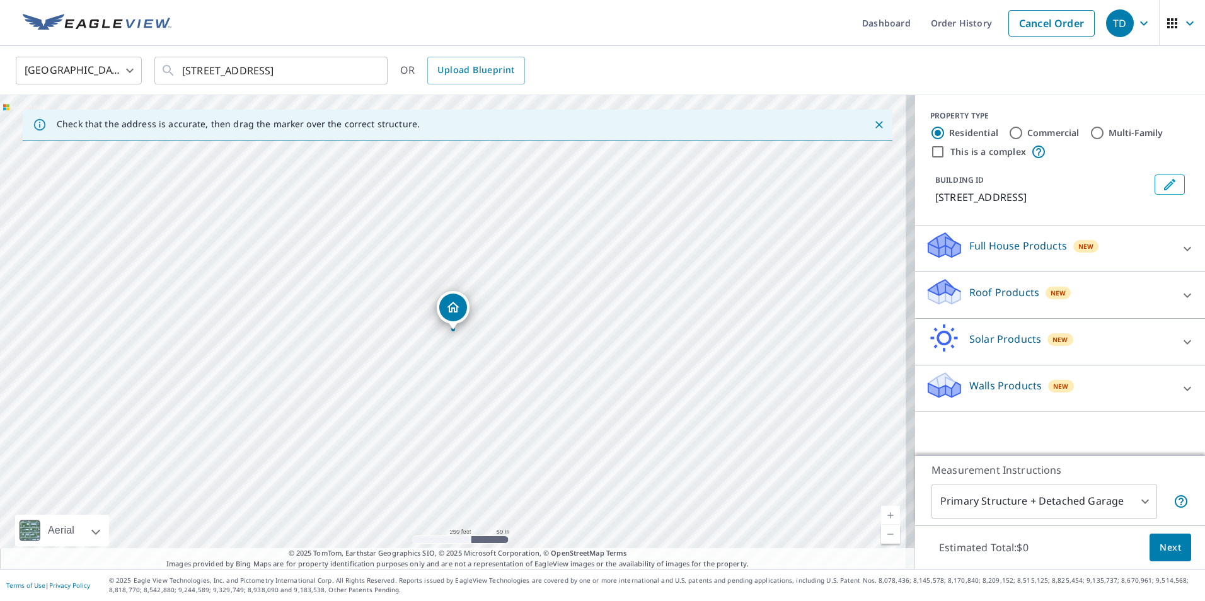
click at [1083, 384] on div "Walls Products New" at bounding box center [1048, 389] width 247 height 36
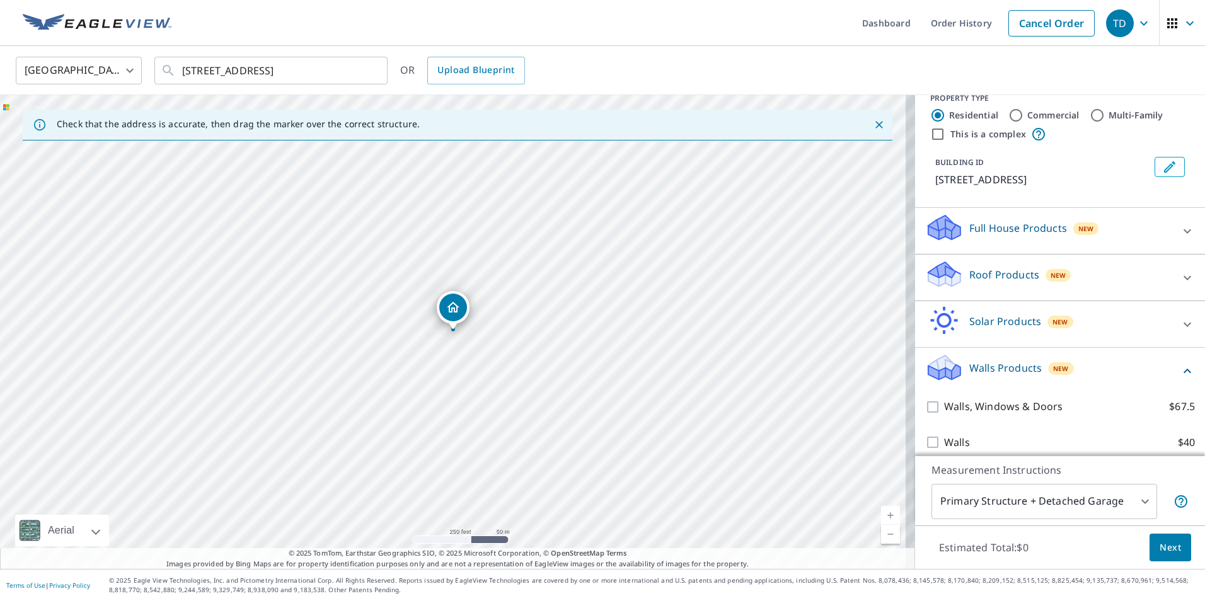
scroll to position [28, 0]
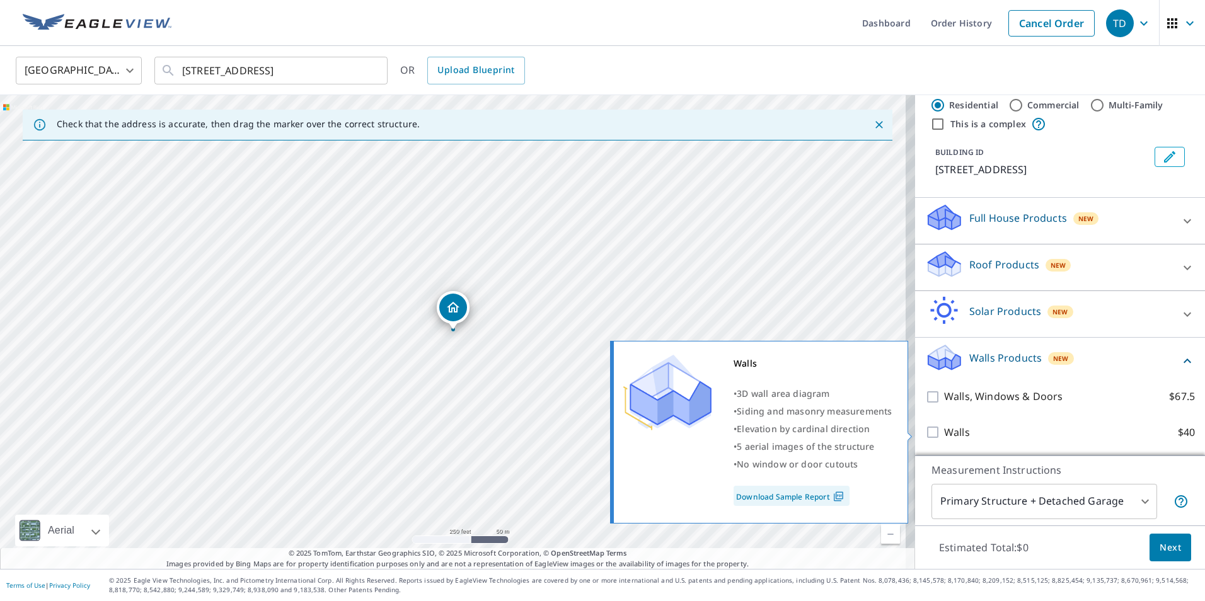
click at [925, 437] on input "Walls $40" at bounding box center [934, 432] width 19 height 15
checkbox input "true"
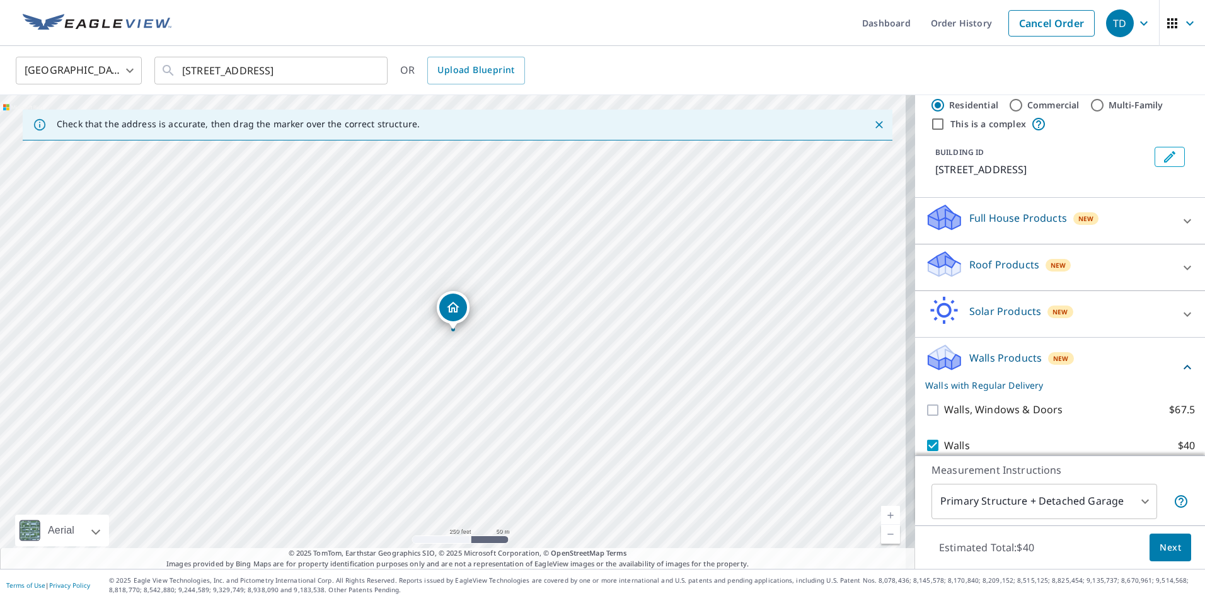
click at [1166, 542] on span "Next" at bounding box center [1170, 548] width 21 height 16
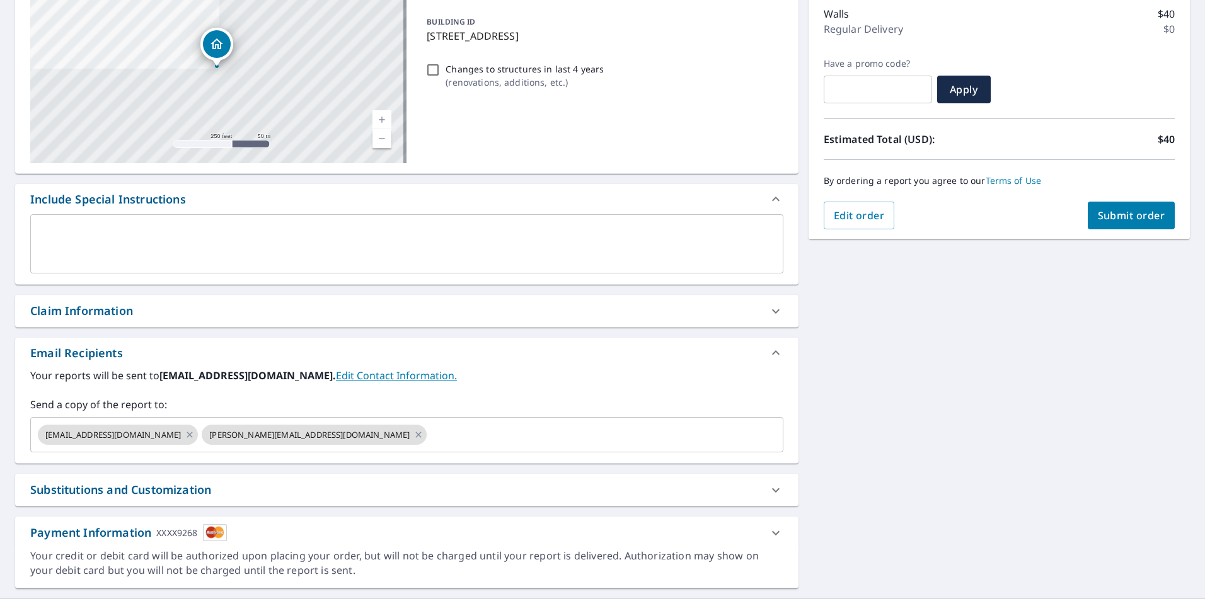
scroll to position [192, 0]
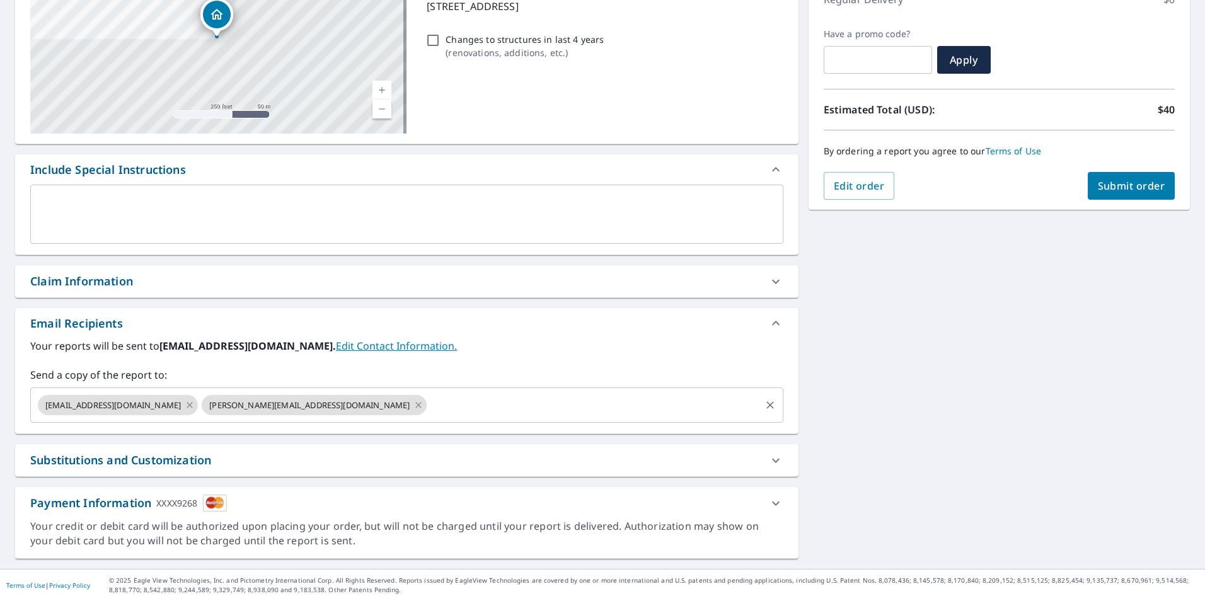
click at [185, 403] on icon at bounding box center [190, 405] width 10 height 14
click at [250, 403] on icon at bounding box center [255, 405] width 10 height 14
click at [149, 404] on input "text" at bounding box center [397, 405] width 723 height 24
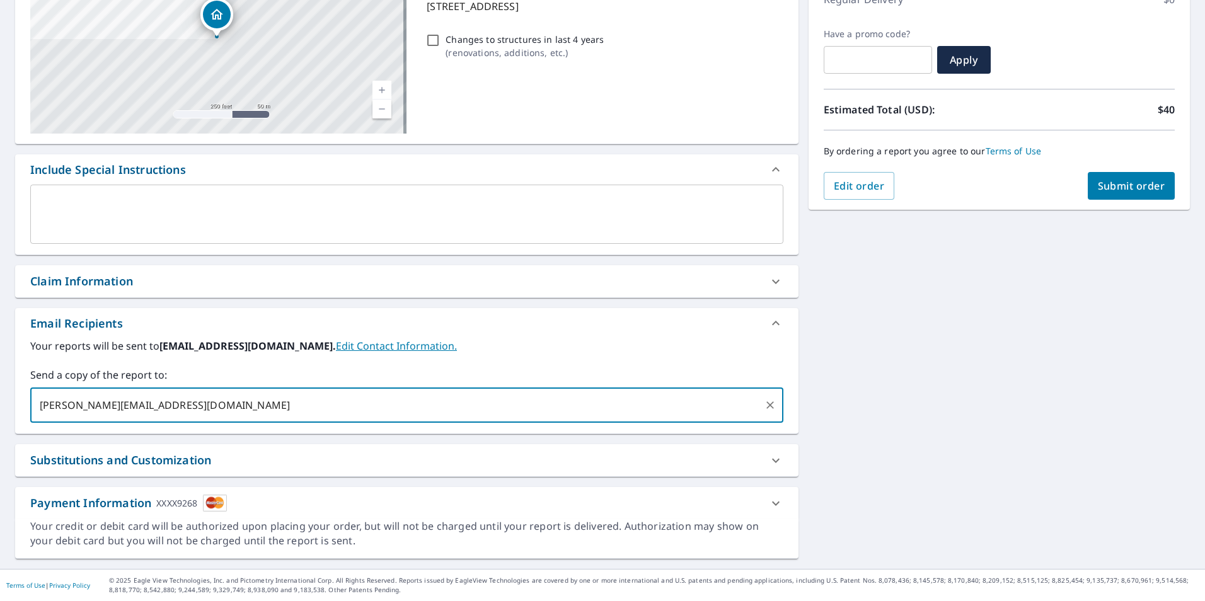
type input "chad@i5restoration.com"
type input "ashley@i5roofing.com"
type input "a"
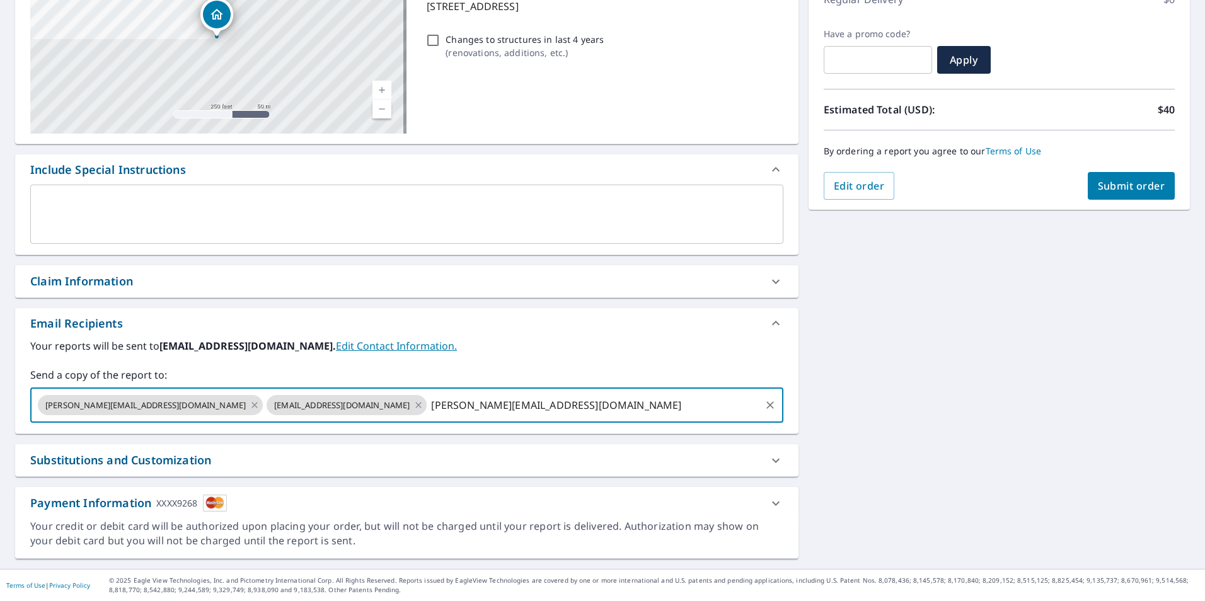
type input "chad@i5roofing.com"
click at [770, 501] on icon at bounding box center [775, 503] width 15 height 15
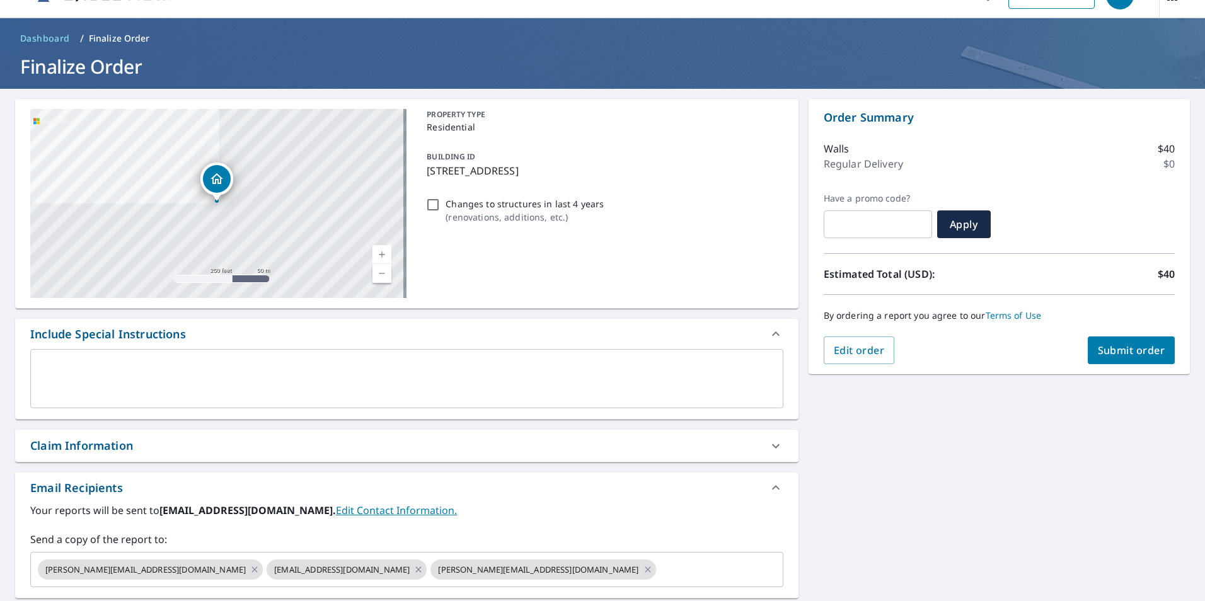
scroll to position [0, 0]
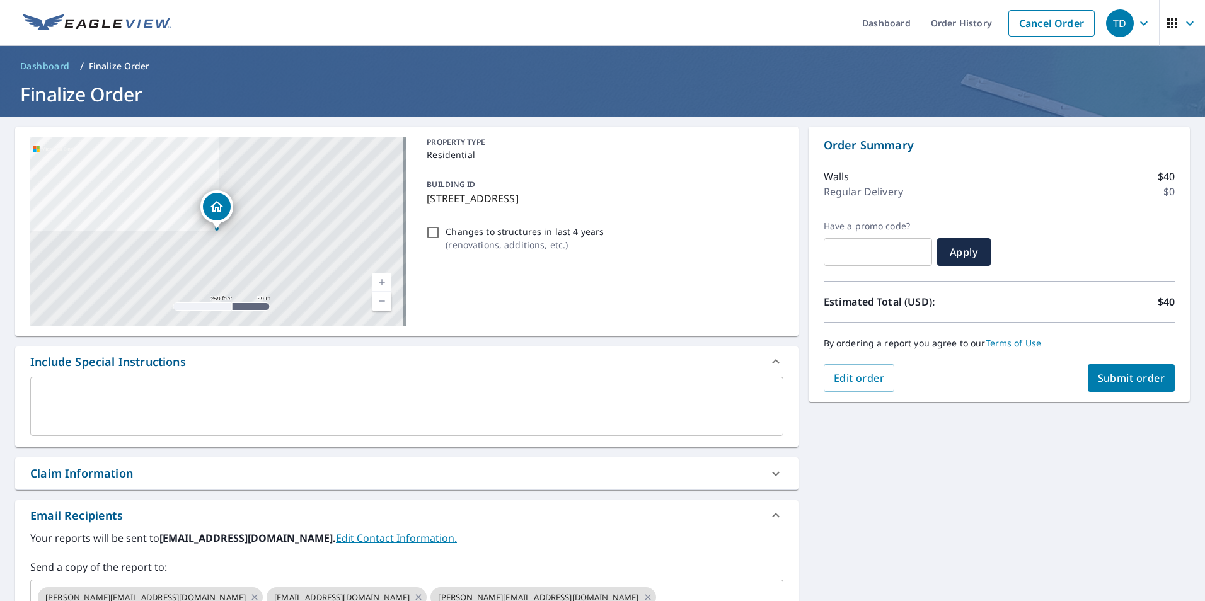
click at [1126, 381] on span "Submit order" at bounding box center [1131, 378] width 67 height 14
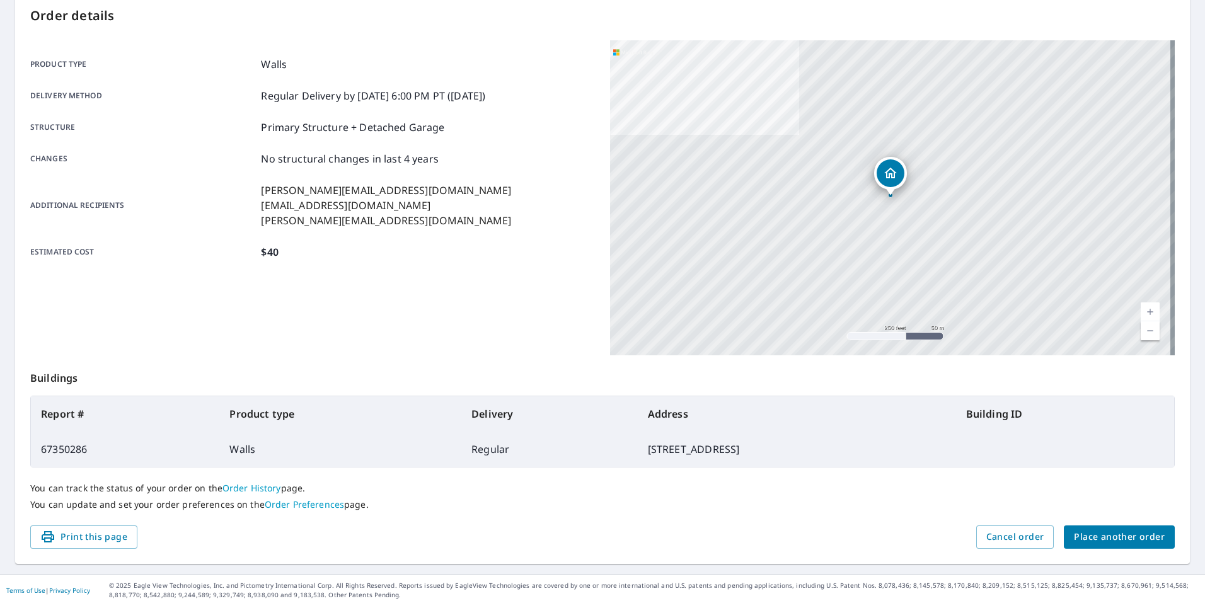
scroll to position [141, 0]
